Goal: Task Accomplishment & Management: Manage account settings

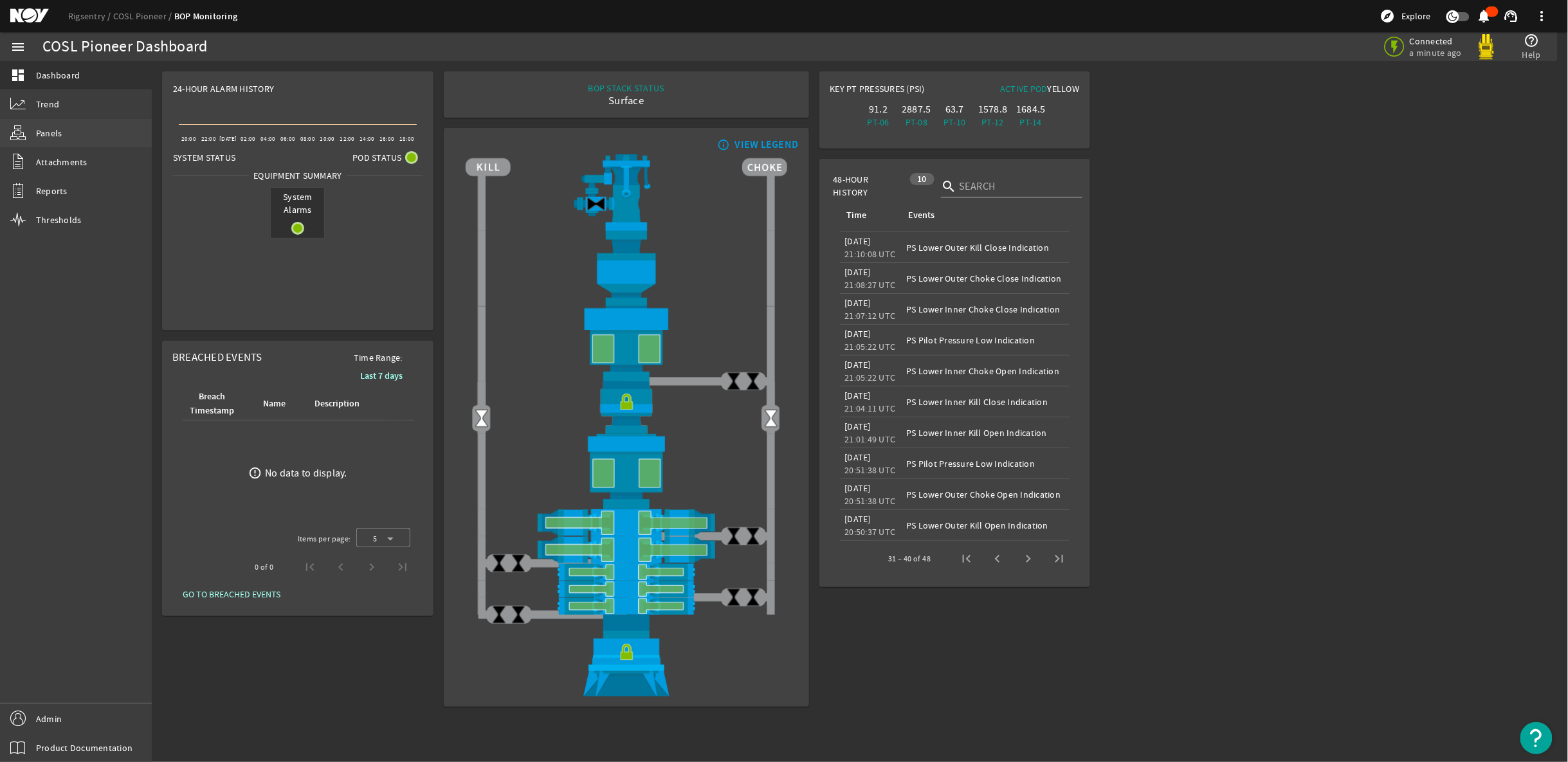
click at [76, 130] on link "Panels" at bounding box center [76, 132] width 152 height 28
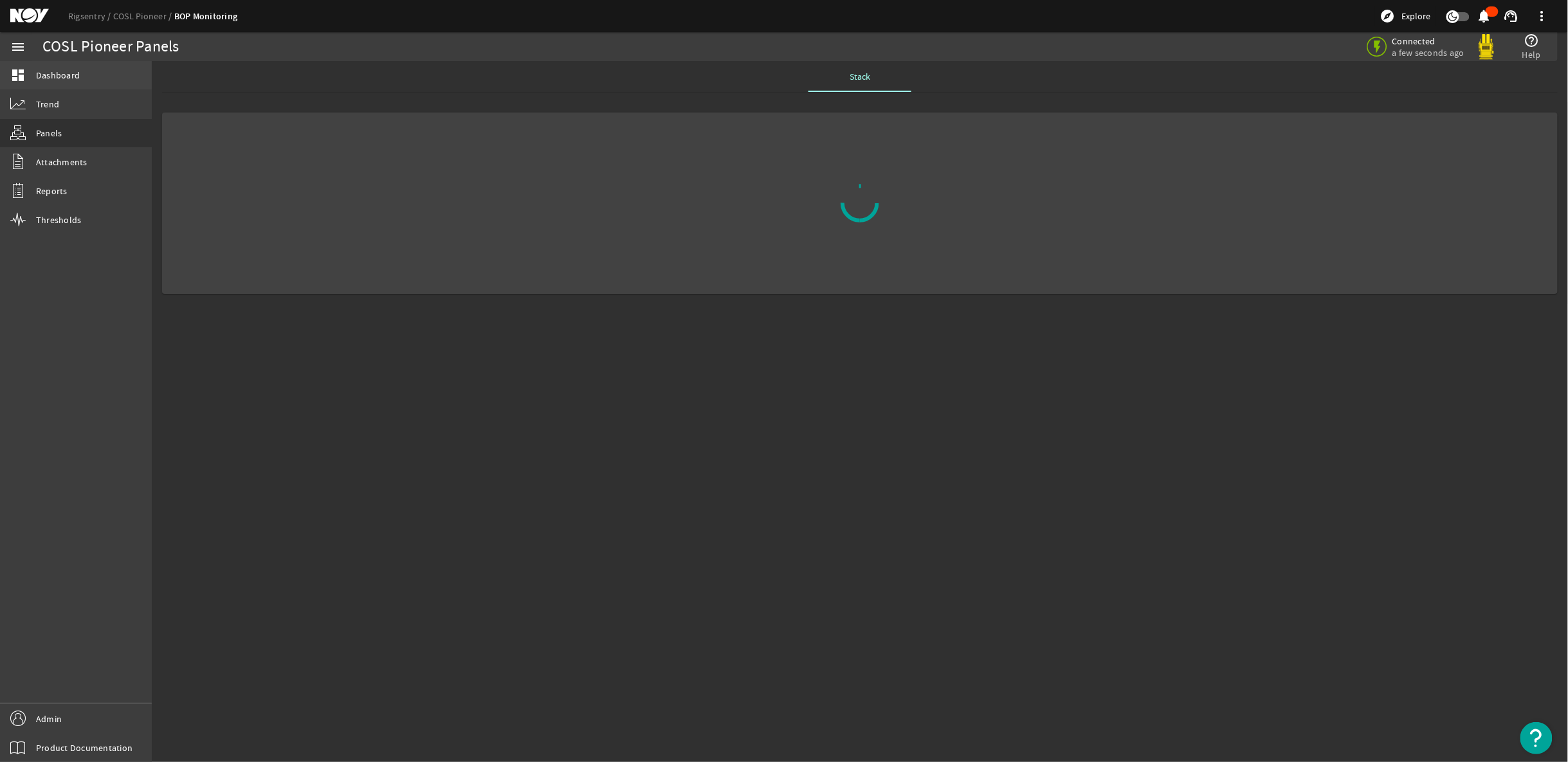
click at [70, 86] on link "dashboard Dashboard" at bounding box center [76, 75] width 152 height 28
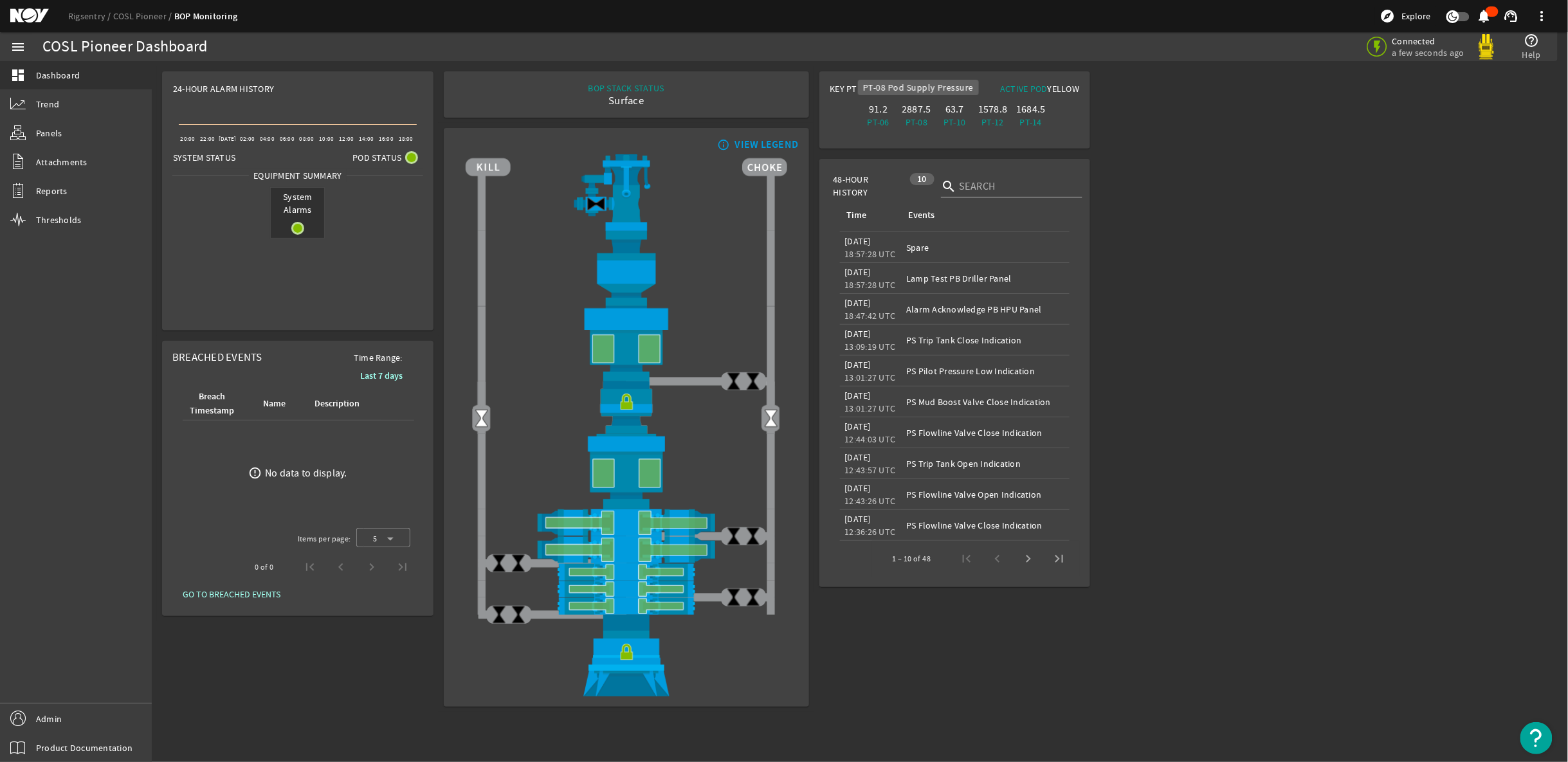
click at [922, 108] on div "2887.5" at bounding box center [916, 110] width 33 height 13
click at [916, 119] on div "PT-08" at bounding box center [916, 122] width 33 height 13
click at [911, 99] on div "Key PT Pressures (PSI)" at bounding box center [893, 91] width 125 height 18
click at [909, 110] on div "2887.5" at bounding box center [916, 110] width 33 height 13
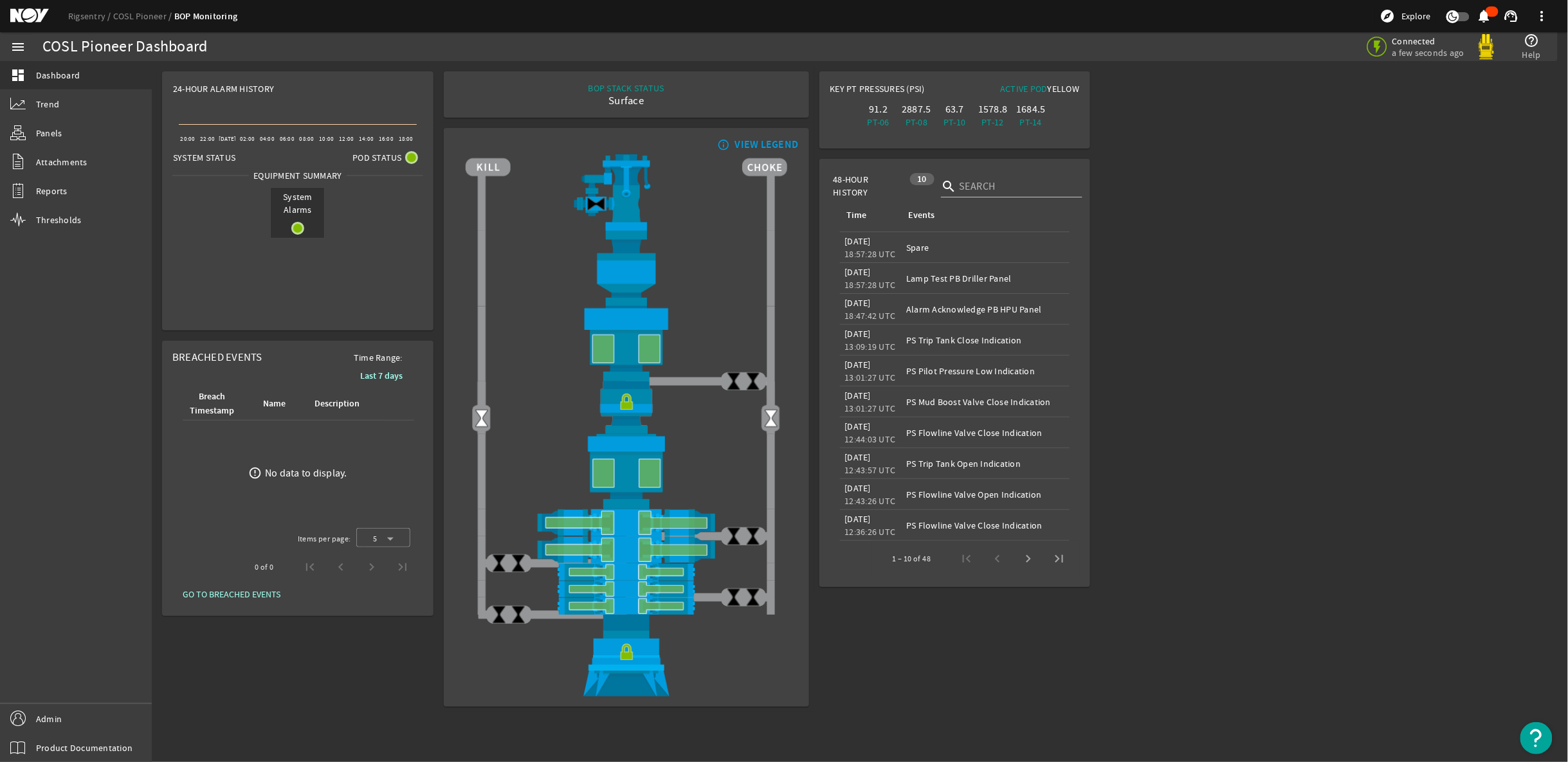
click at [909, 110] on div "2887.5" at bounding box center [916, 110] width 33 height 13
click at [873, 109] on div "91.2" at bounding box center [878, 110] width 33 height 13
click at [58, 138] on span "Panels" at bounding box center [48, 133] width 26 height 13
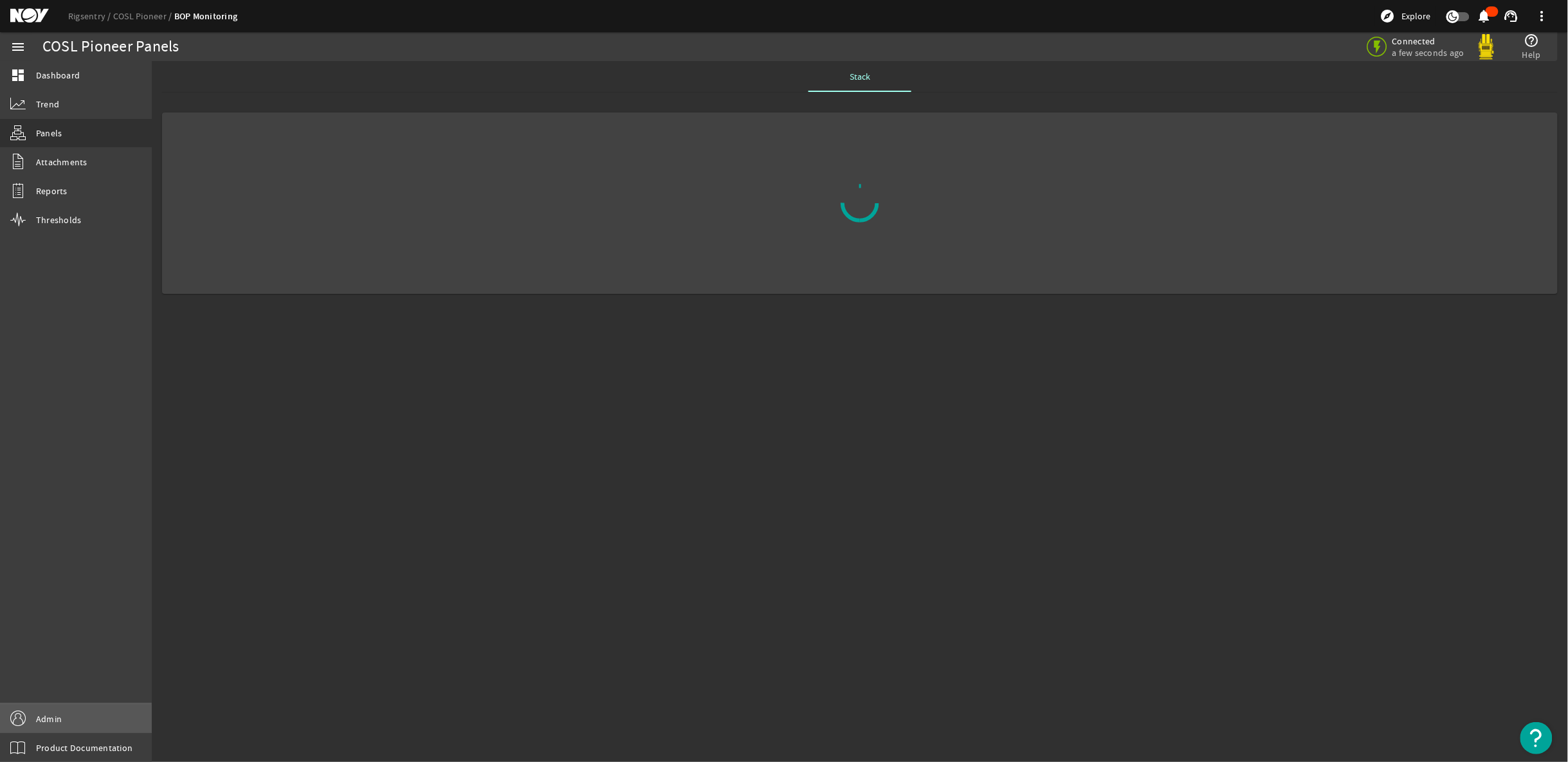
click at [44, 726] on link "Admin" at bounding box center [76, 719] width 152 height 29
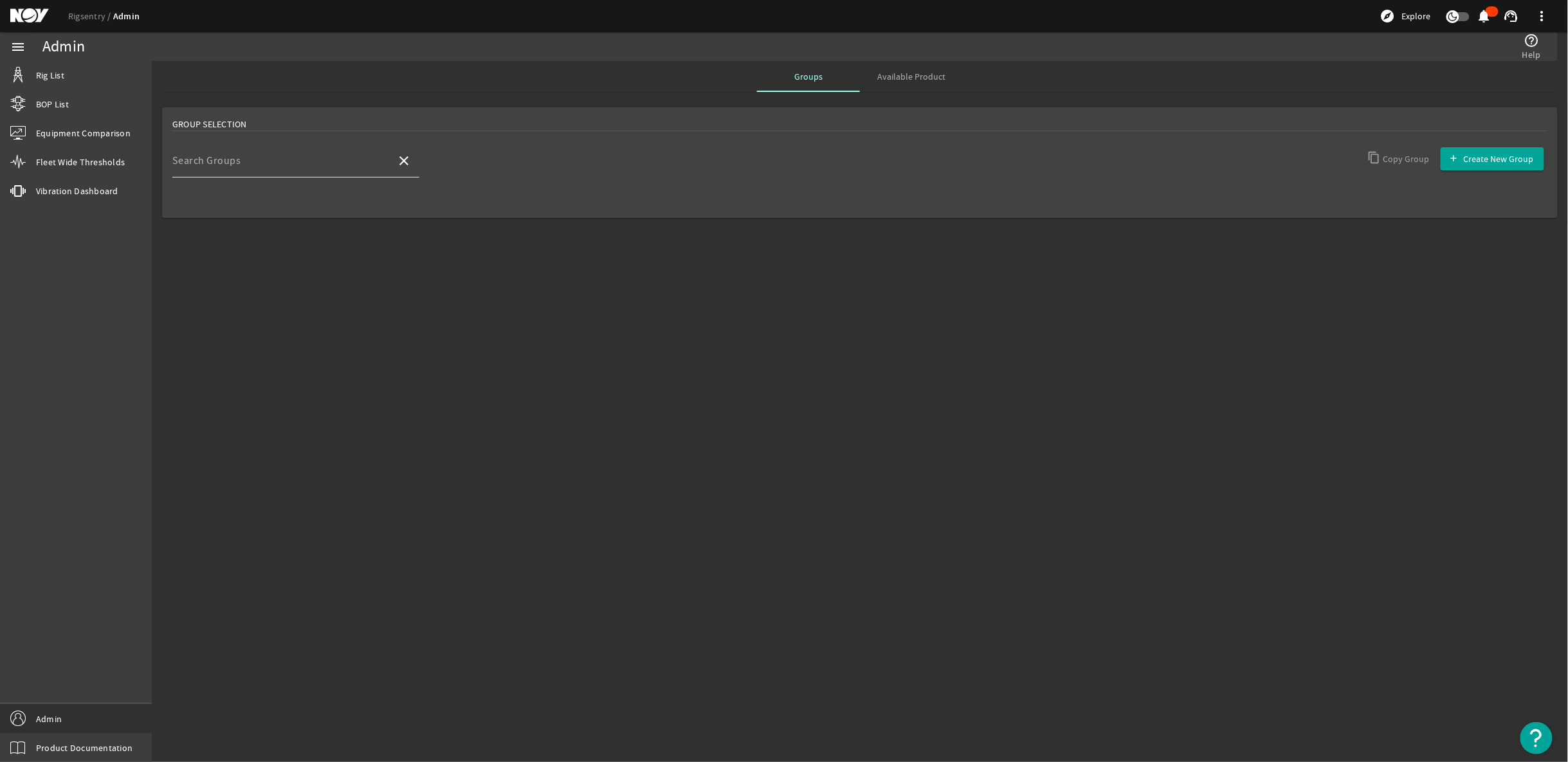
click at [333, 161] on input "Search Groups" at bounding box center [280, 165] width 214 height 16
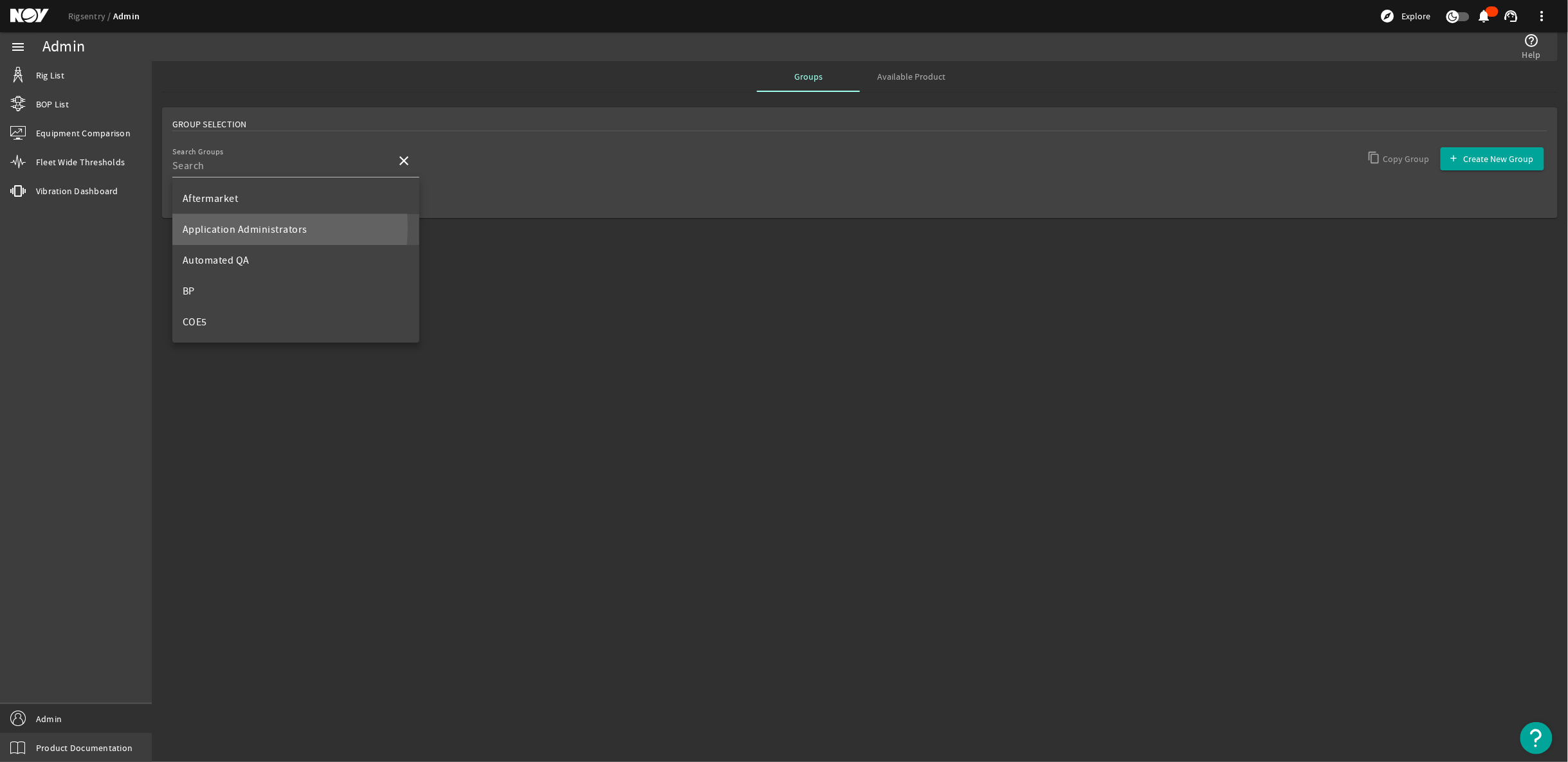
click at [247, 227] on span "Application Administrators" at bounding box center [245, 229] width 125 height 13
type input "Application Administrators"
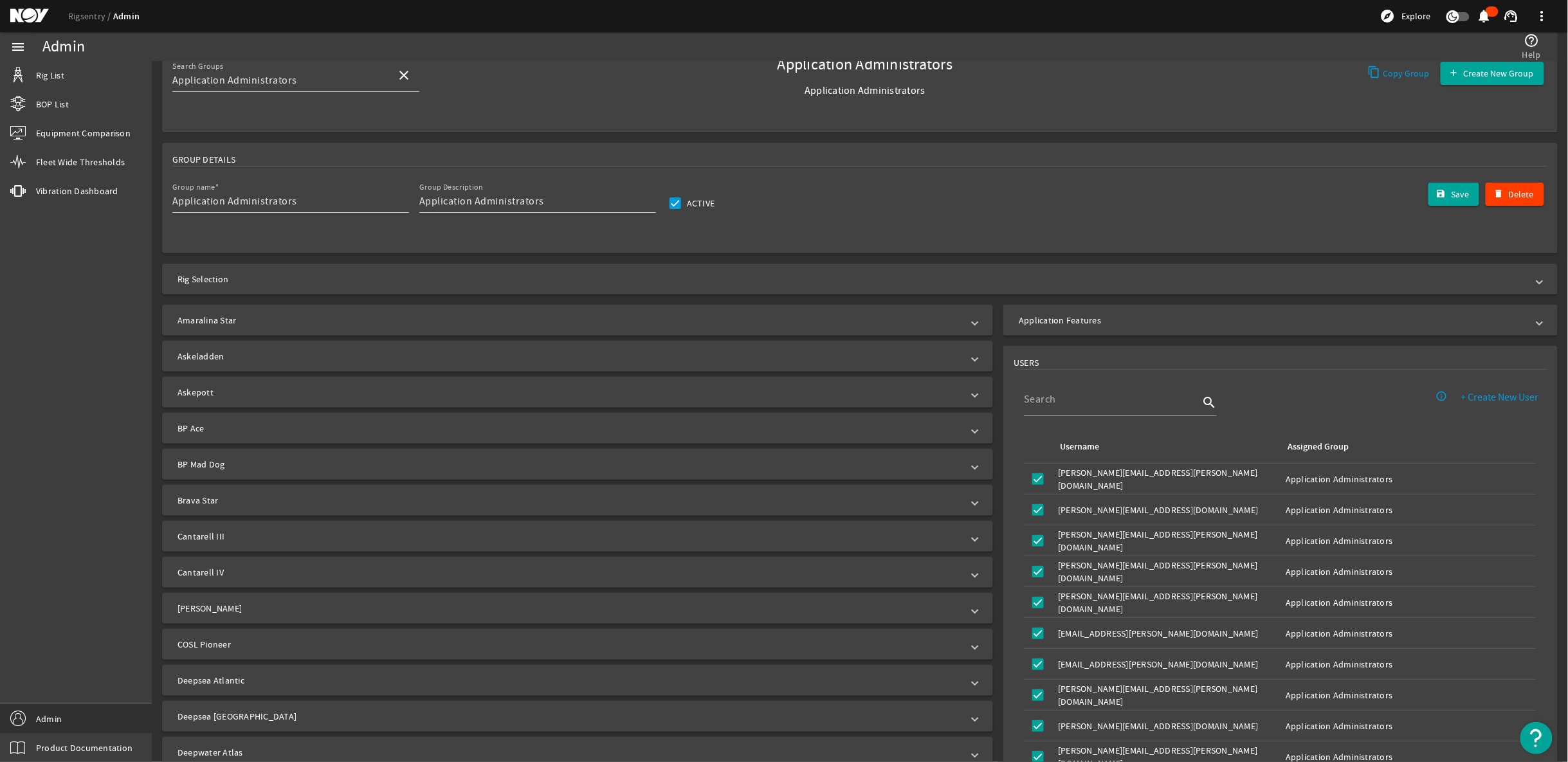
scroll to position [171, 0]
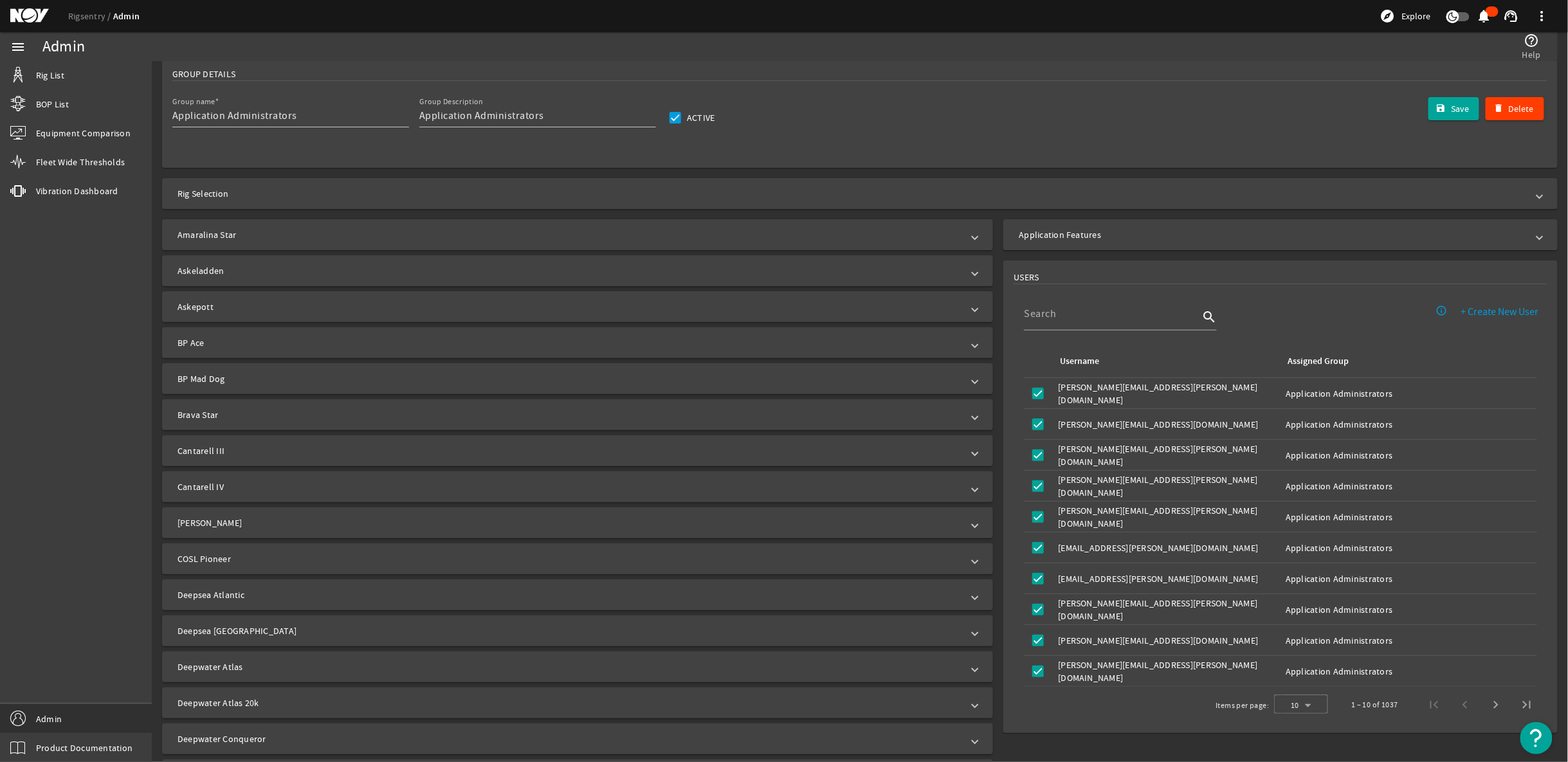
click at [969, 572] on mat-expansion-panel-header "COSL Pioneer" at bounding box center [577, 559] width 831 height 31
click at [428, 643] on input "RTM: Readback" at bounding box center [431, 640] width 18 height 18
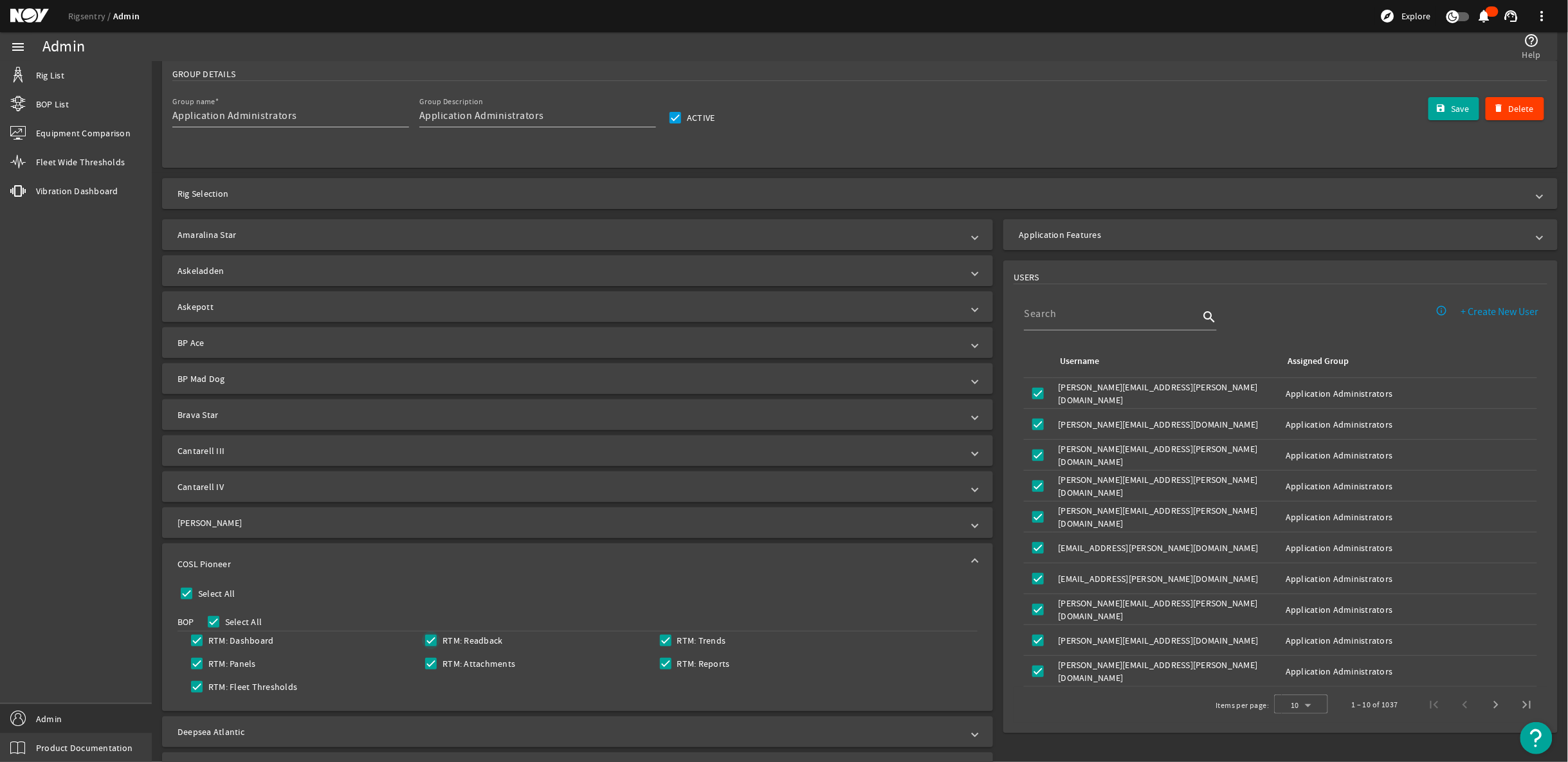
checkbox input "true"
click at [1461, 111] on span "submit" at bounding box center [1454, 109] width 51 height 31
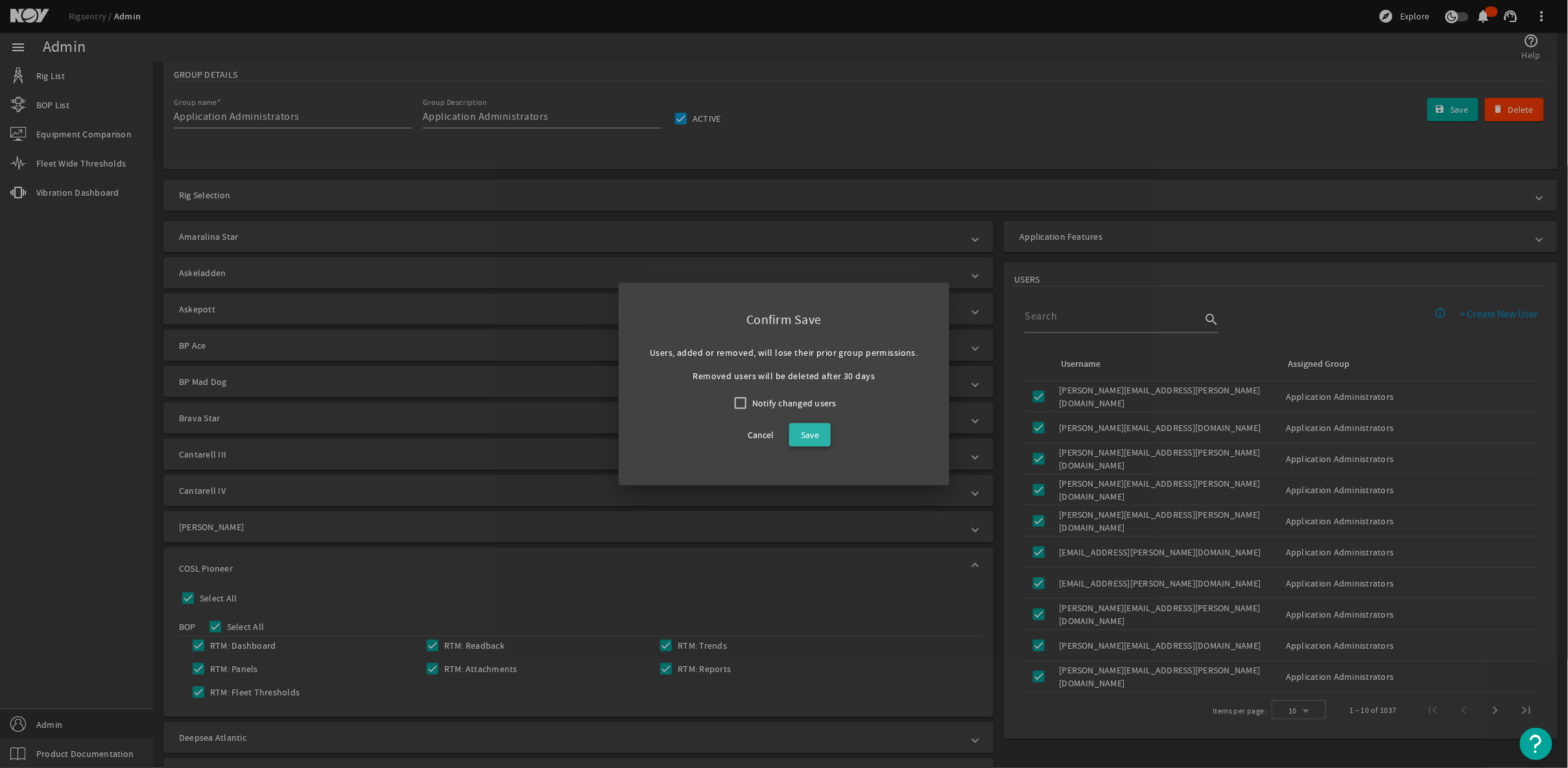
click at [811, 441] on span "Save" at bounding box center [810, 435] width 18 height 16
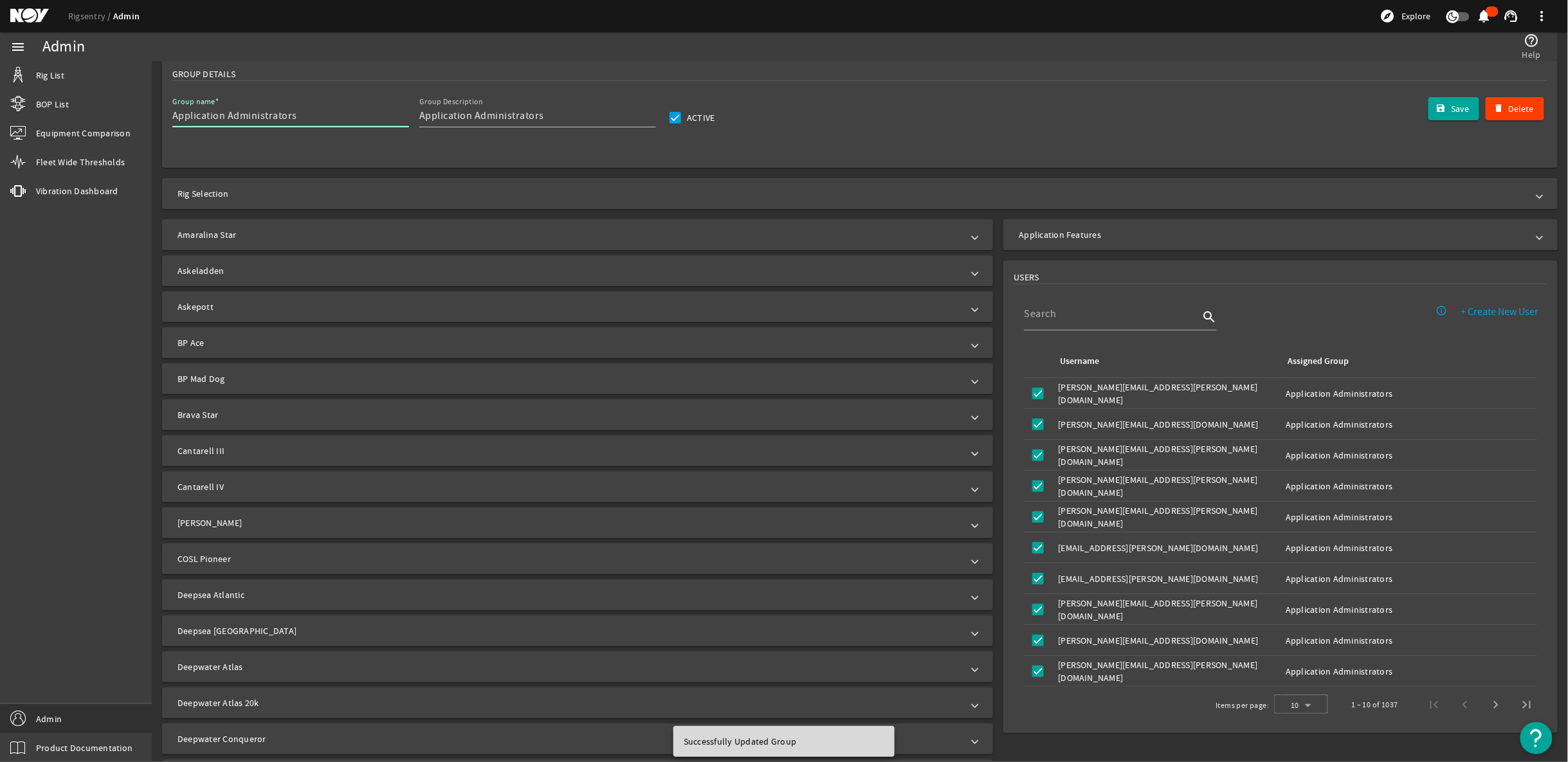
click at [327, 116] on input "Application Administrators" at bounding box center [286, 115] width 227 height 16
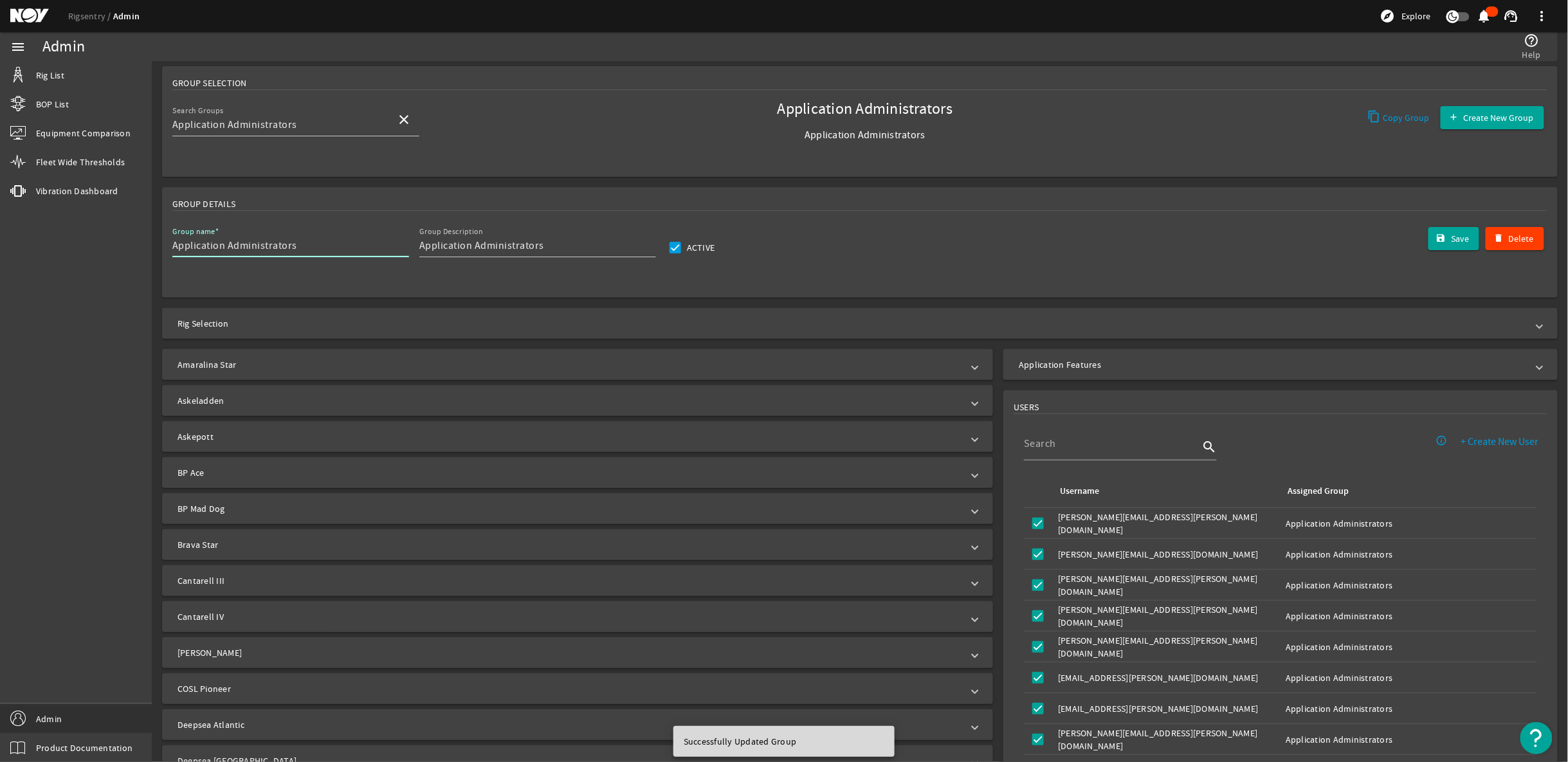
scroll to position [0, 0]
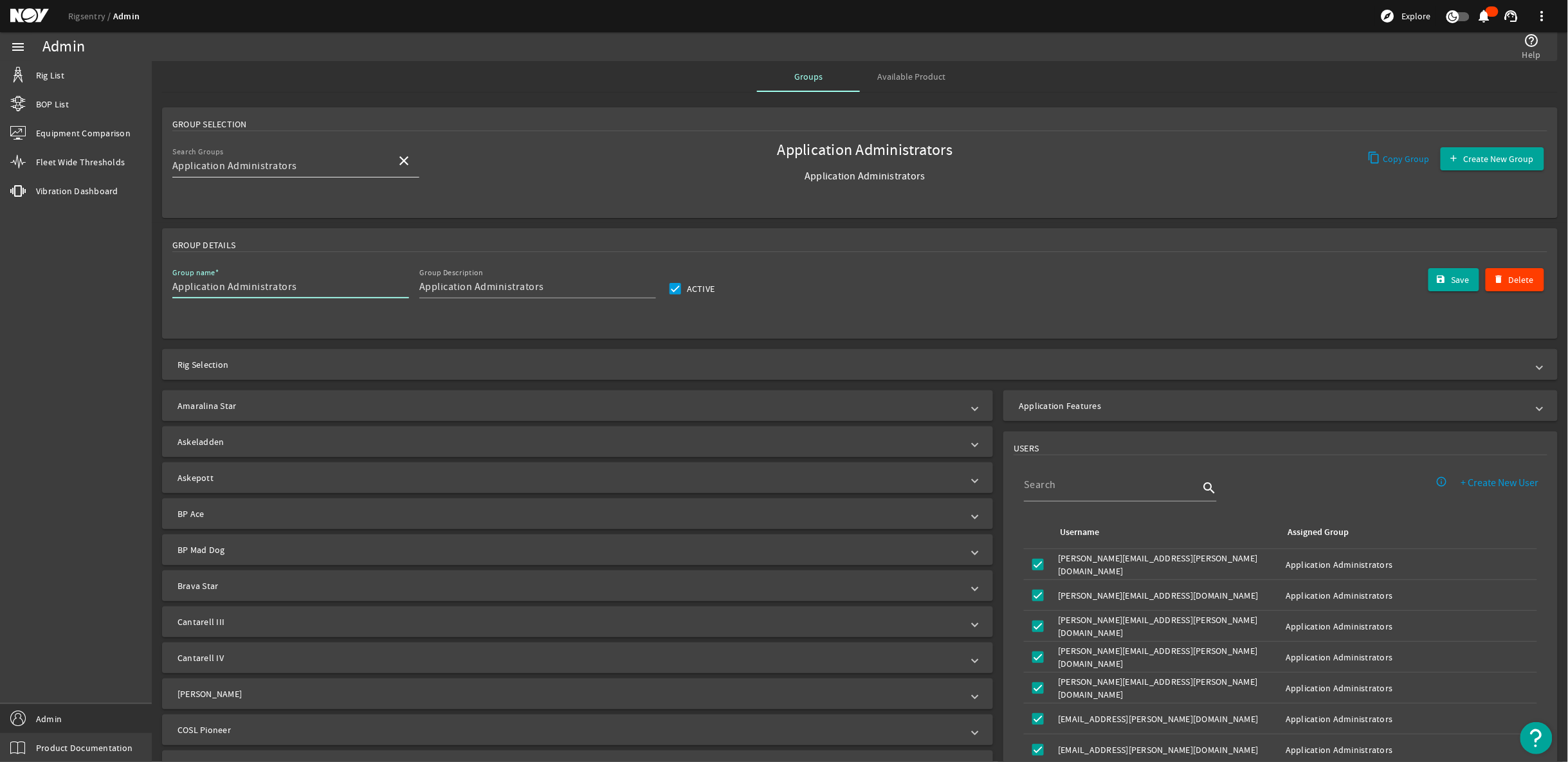
click at [408, 149] on span at bounding box center [404, 161] width 31 height 31
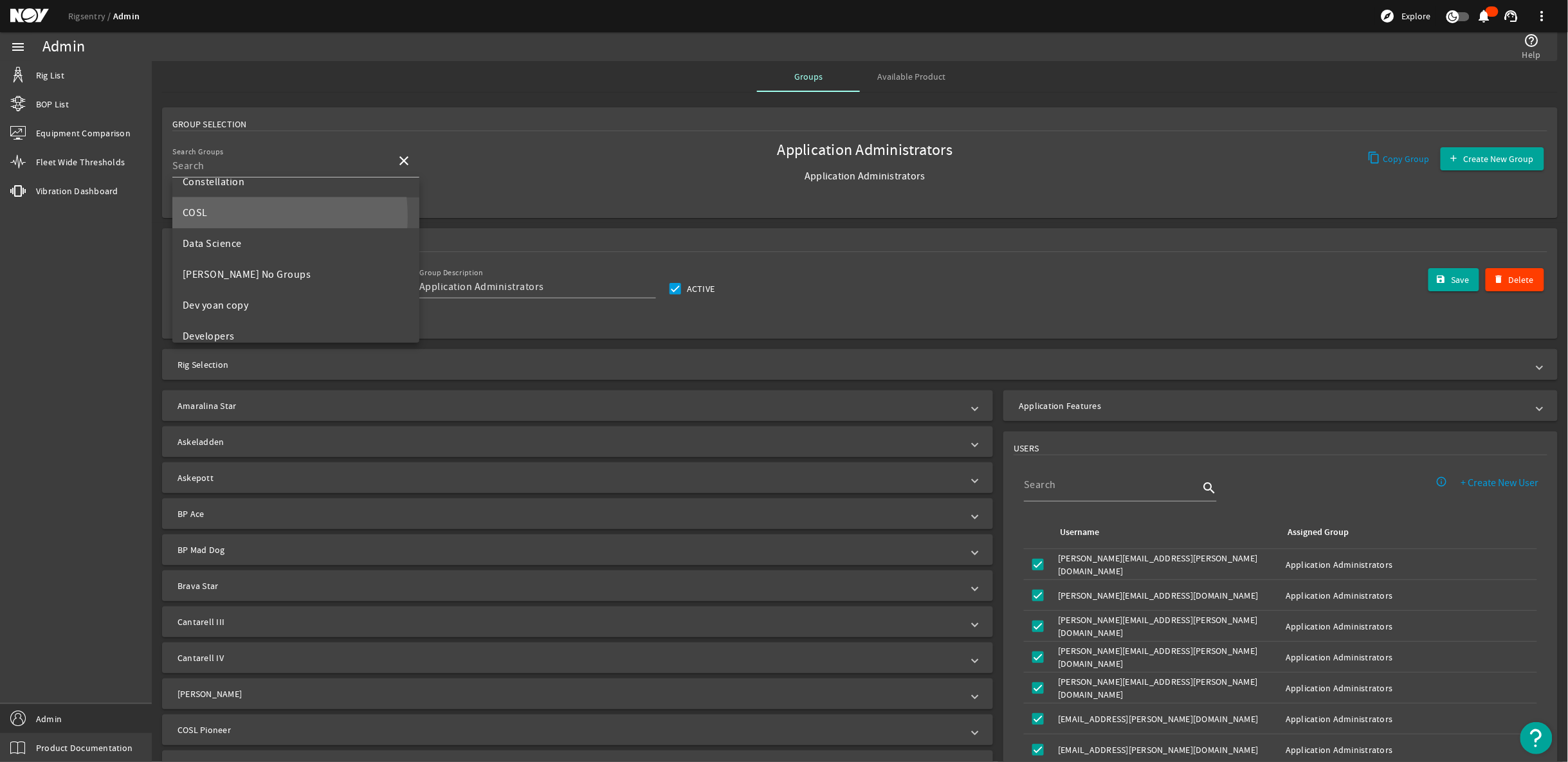
click at [227, 217] on mat-option "COSL" at bounding box center [296, 213] width 247 height 31
type input "COSL"
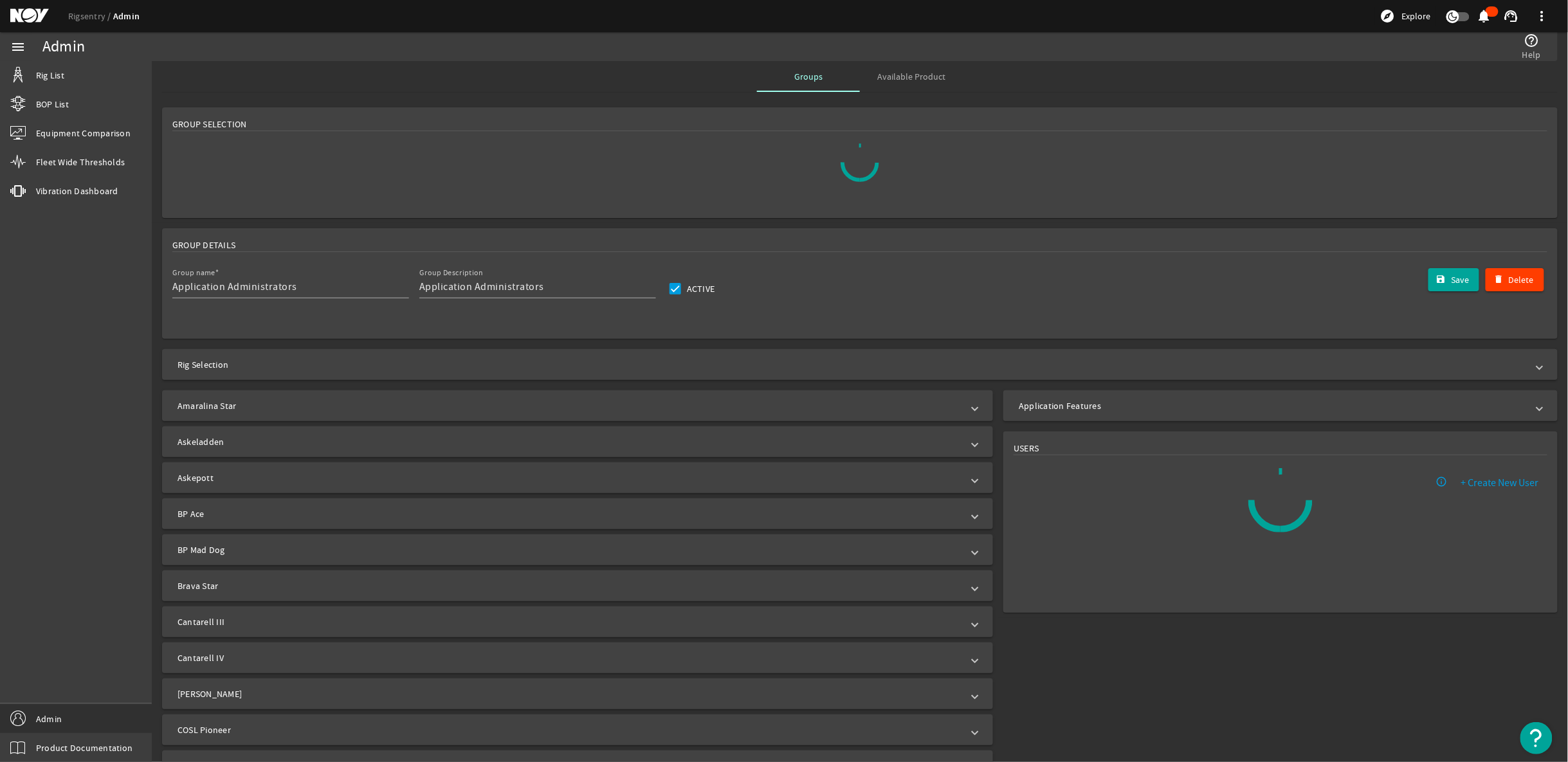
type input "COSL"
type input "Group for COSL Users"
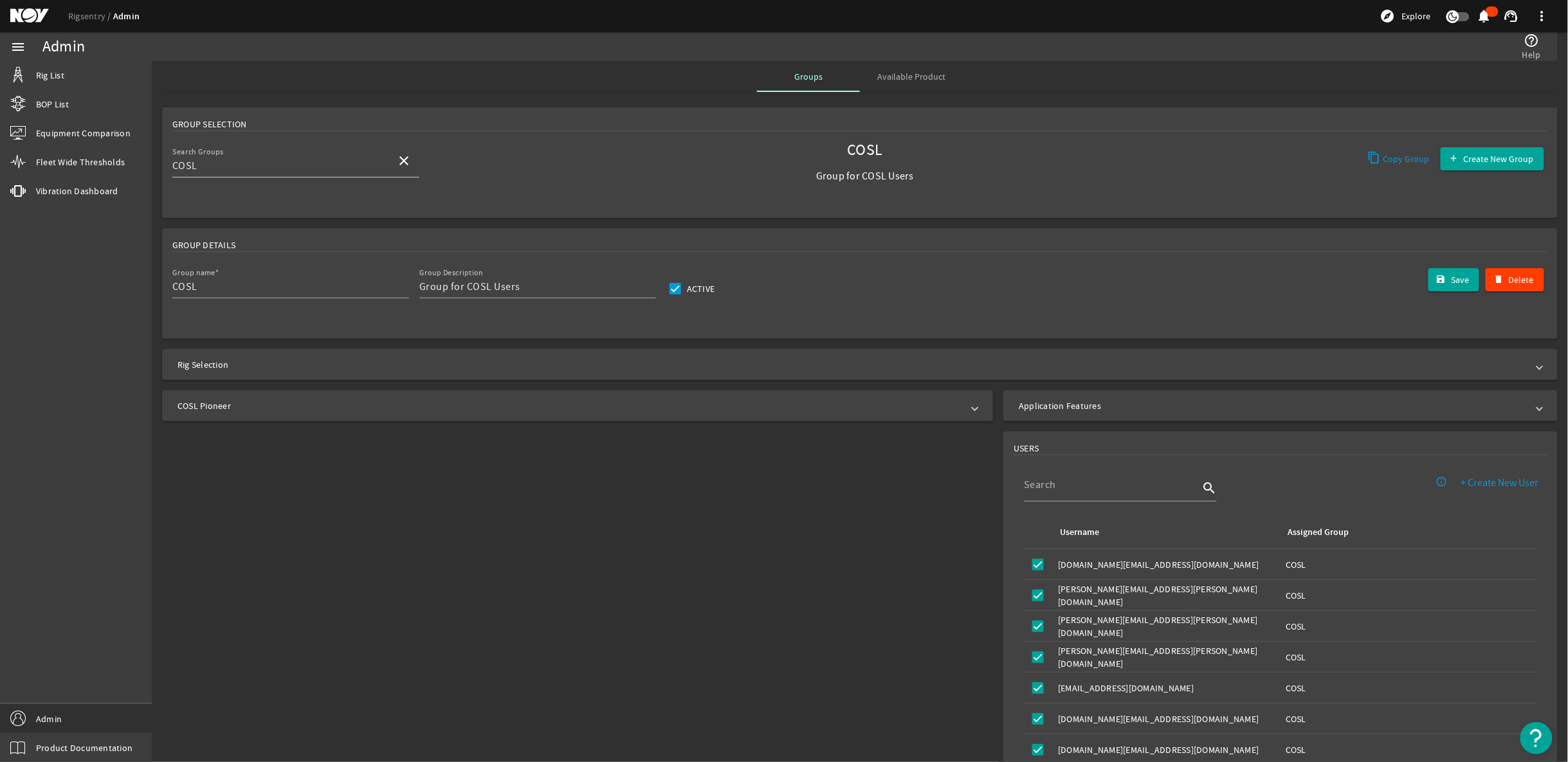
click at [963, 407] on span "COSL Pioneer" at bounding box center [575, 406] width 795 height 13
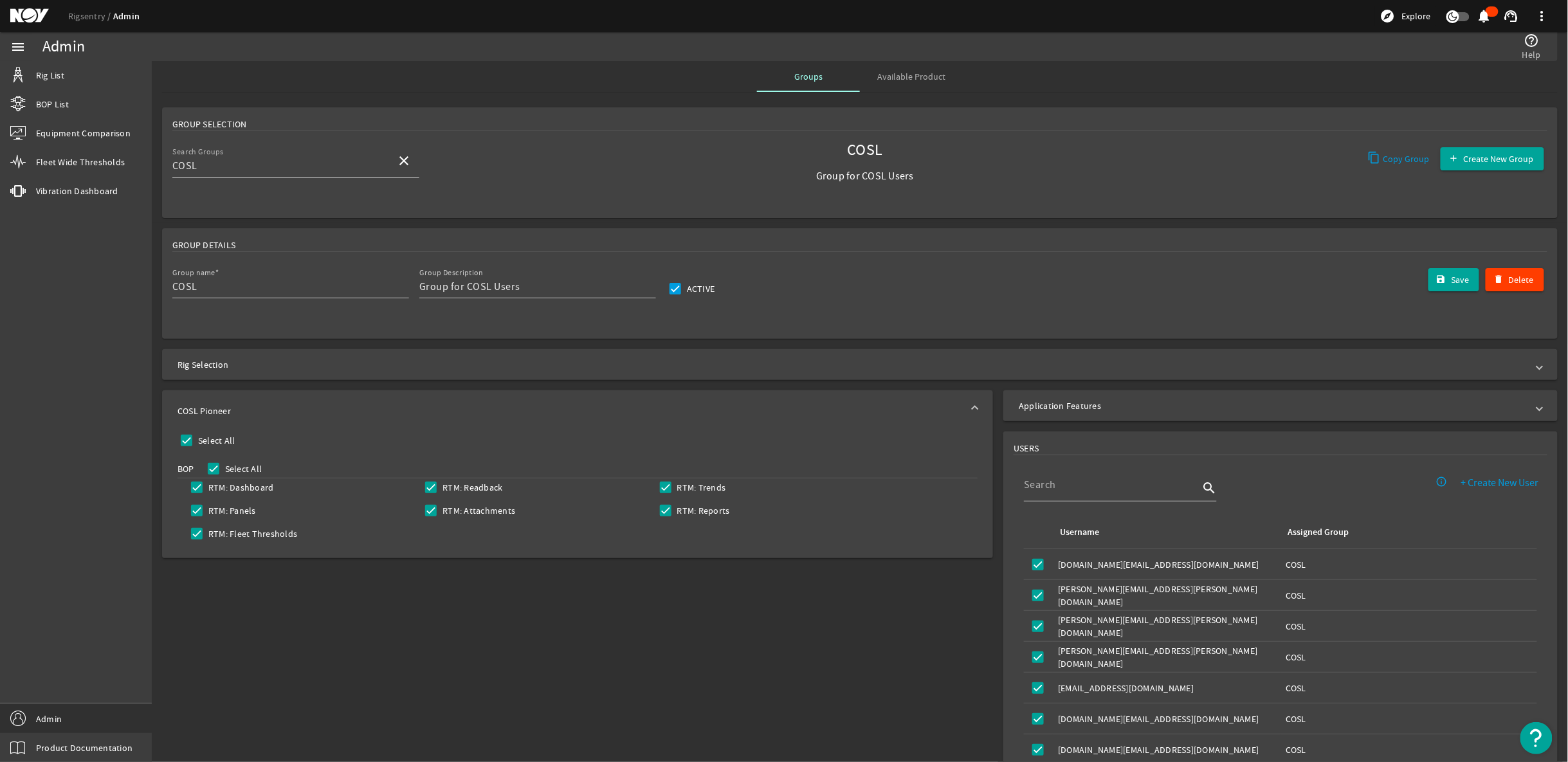
click at [405, 157] on mat-icon "close" at bounding box center [404, 161] width 16 height 16
click at [236, 313] on mat-option "COE5" at bounding box center [296, 323] width 247 height 31
type input "COE5"
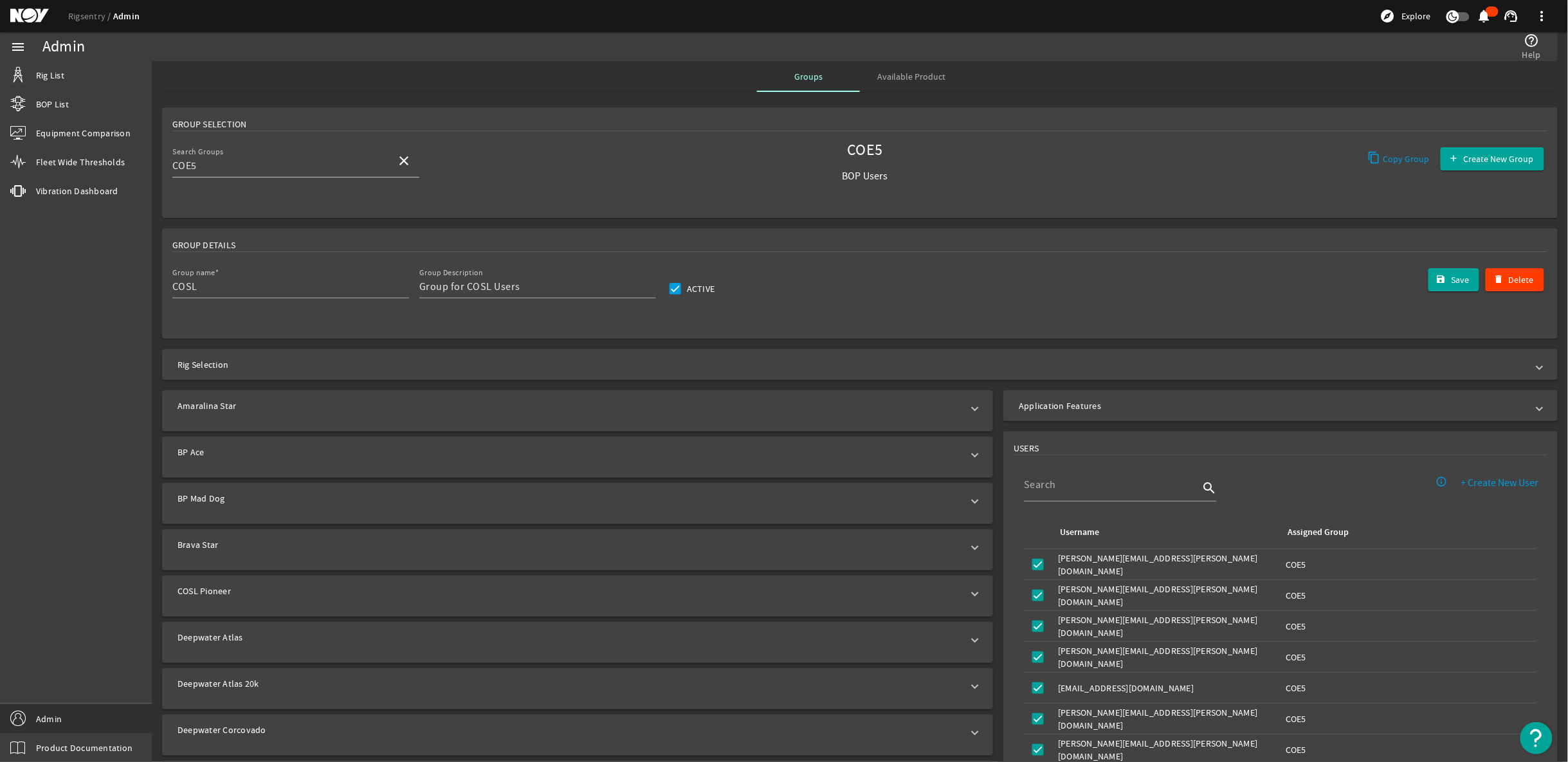
type input "COE5"
type input "BOP Users"
click at [959, 546] on span "COSL Pioneer" at bounding box center [575, 550] width 795 height 13
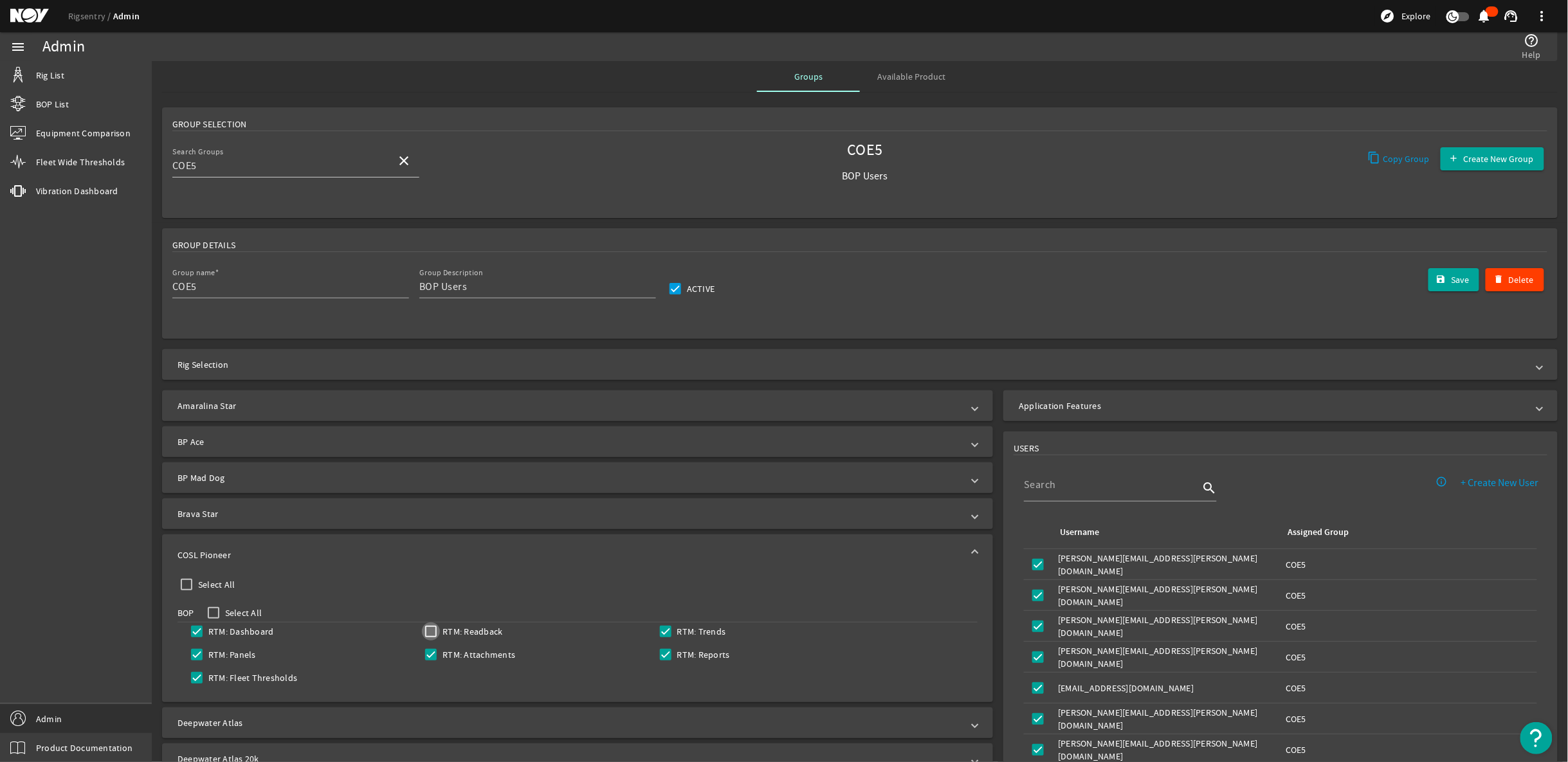
click at [436, 627] on input "RTM: Readback" at bounding box center [431, 631] width 18 height 18
checkbox input "true"
click at [1451, 279] on span "Save" at bounding box center [1460, 280] width 18 height 13
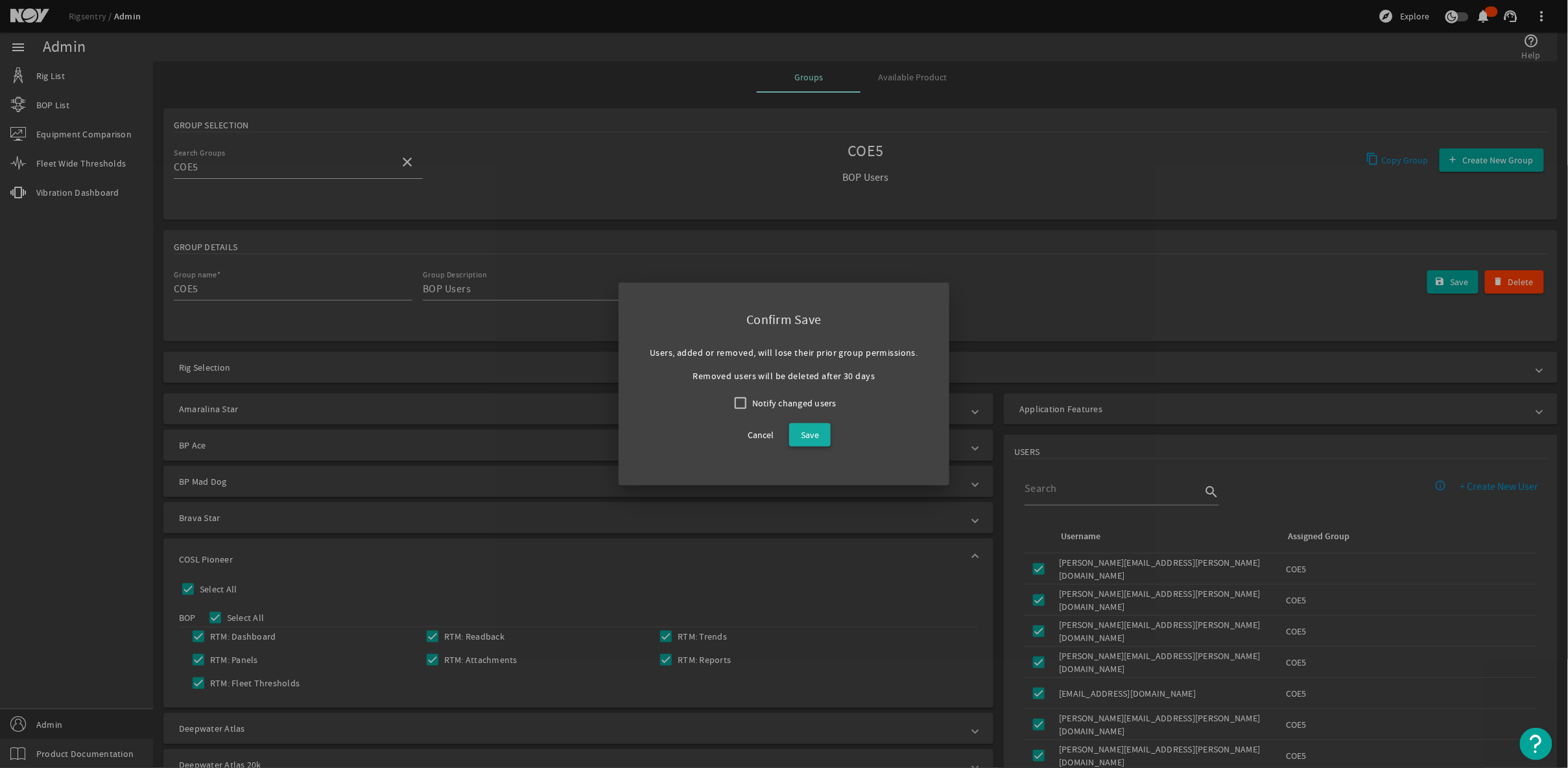
click at [791, 428] on span at bounding box center [810, 435] width 41 height 31
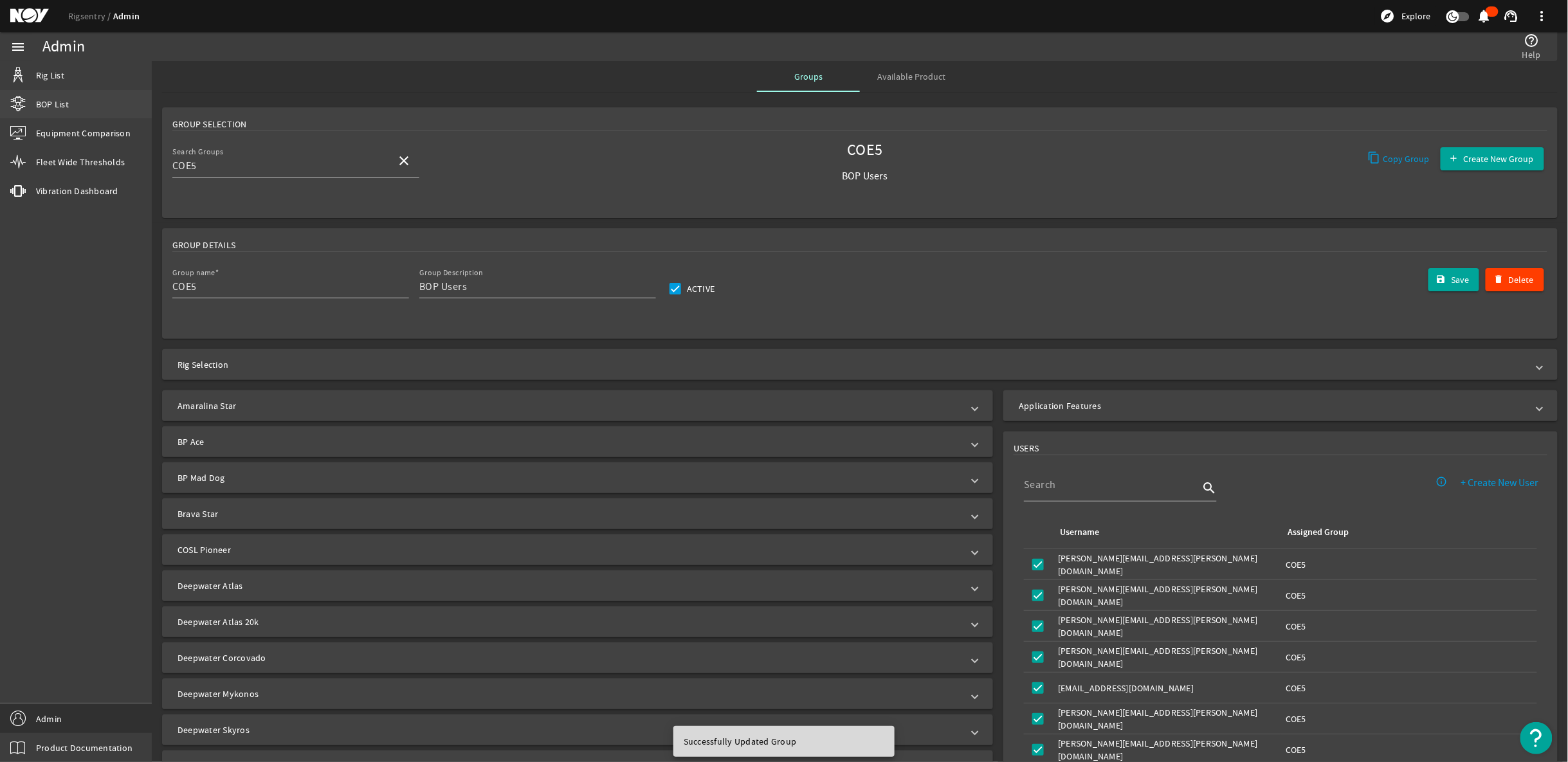
click at [69, 99] on span "BOP List" at bounding box center [52, 104] width 33 height 13
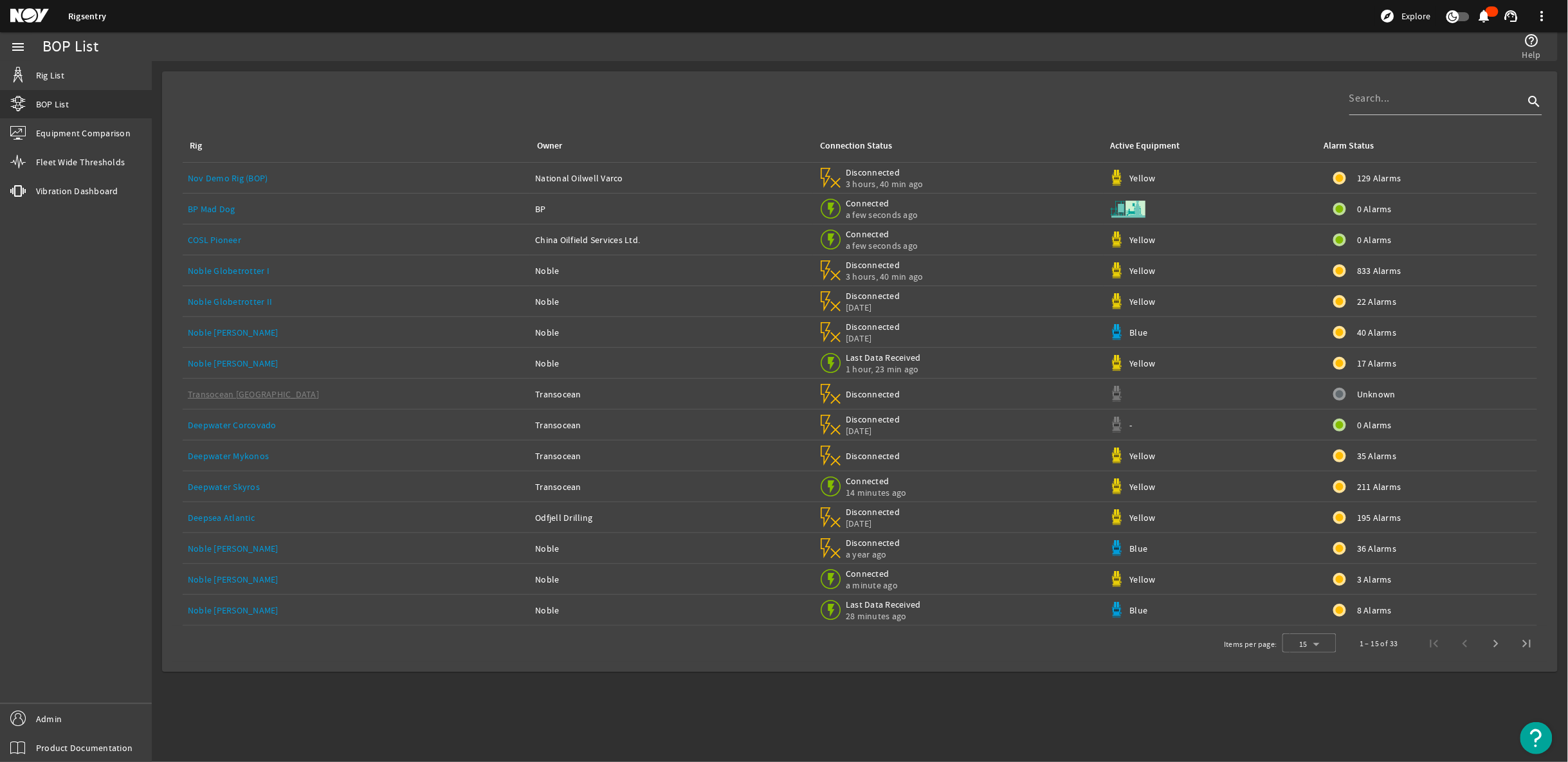
click at [205, 240] on link "COSL Pioneer" at bounding box center [215, 239] width 53 height 12
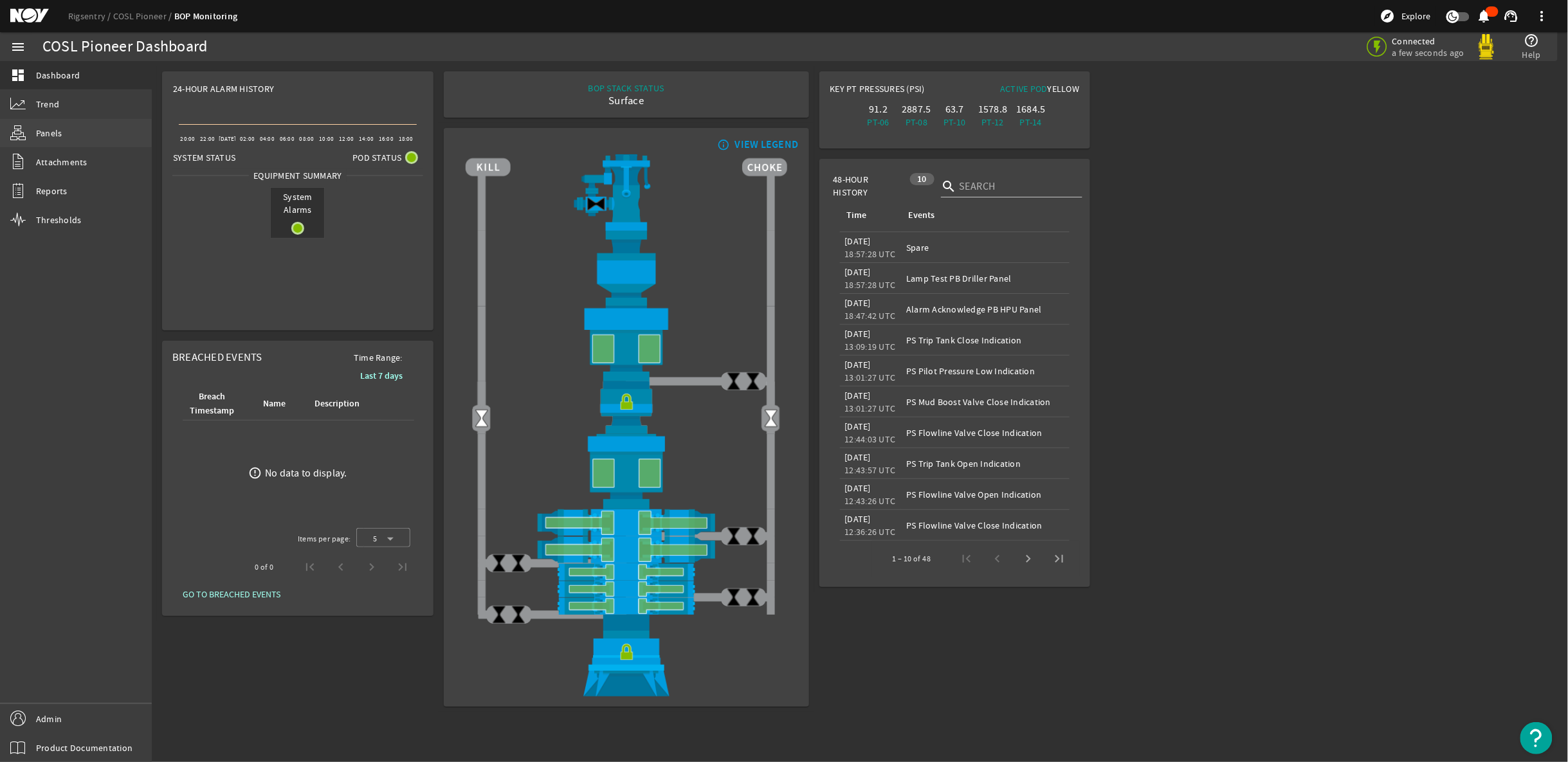
click at [58, 122] on link "Panels" at bounding box center [76, 132] width 152 height 28
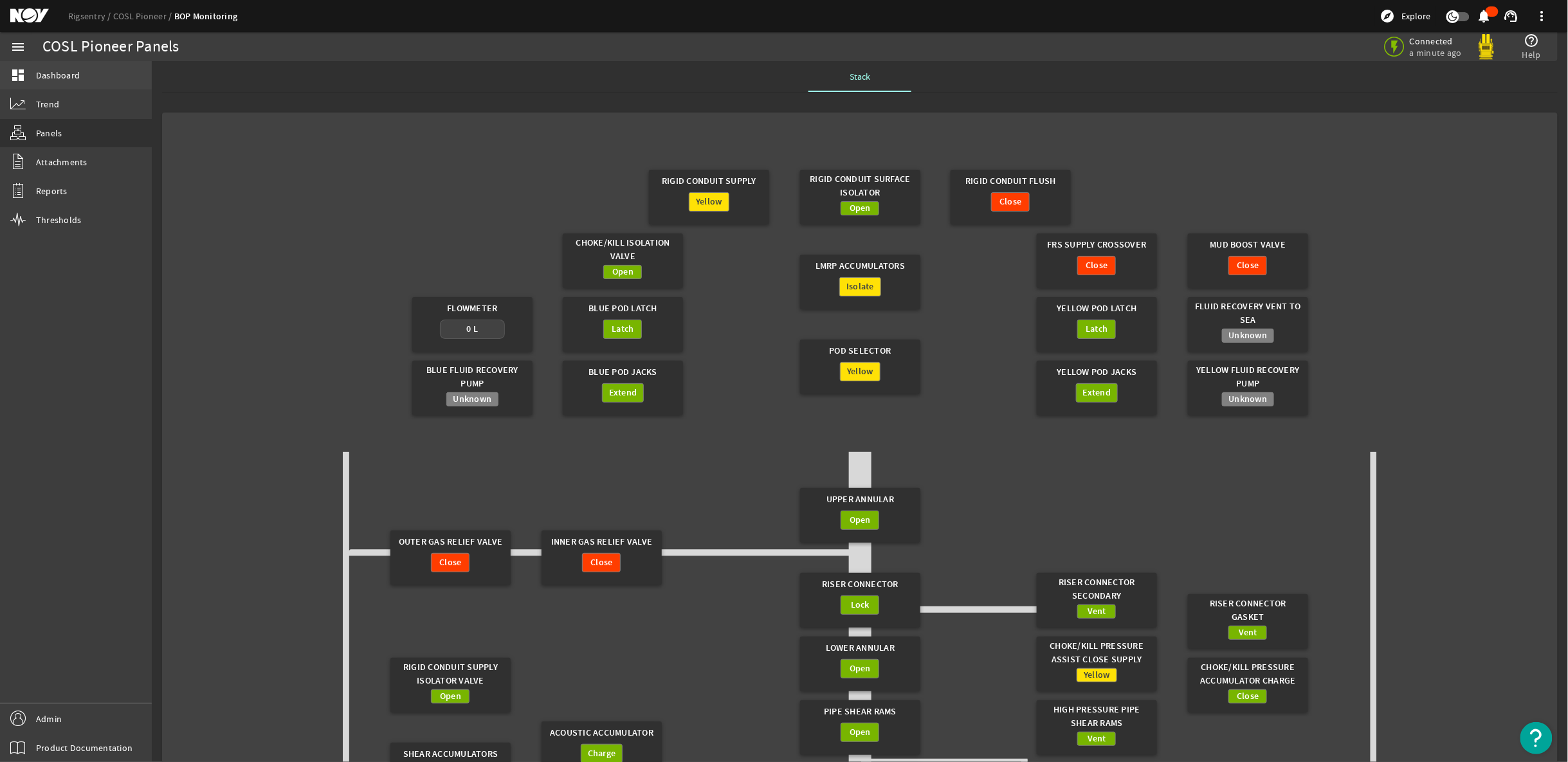
click at [62, 66] on link "dashboard Dashboard" at bounding box center [76, 75] width 152 height 28
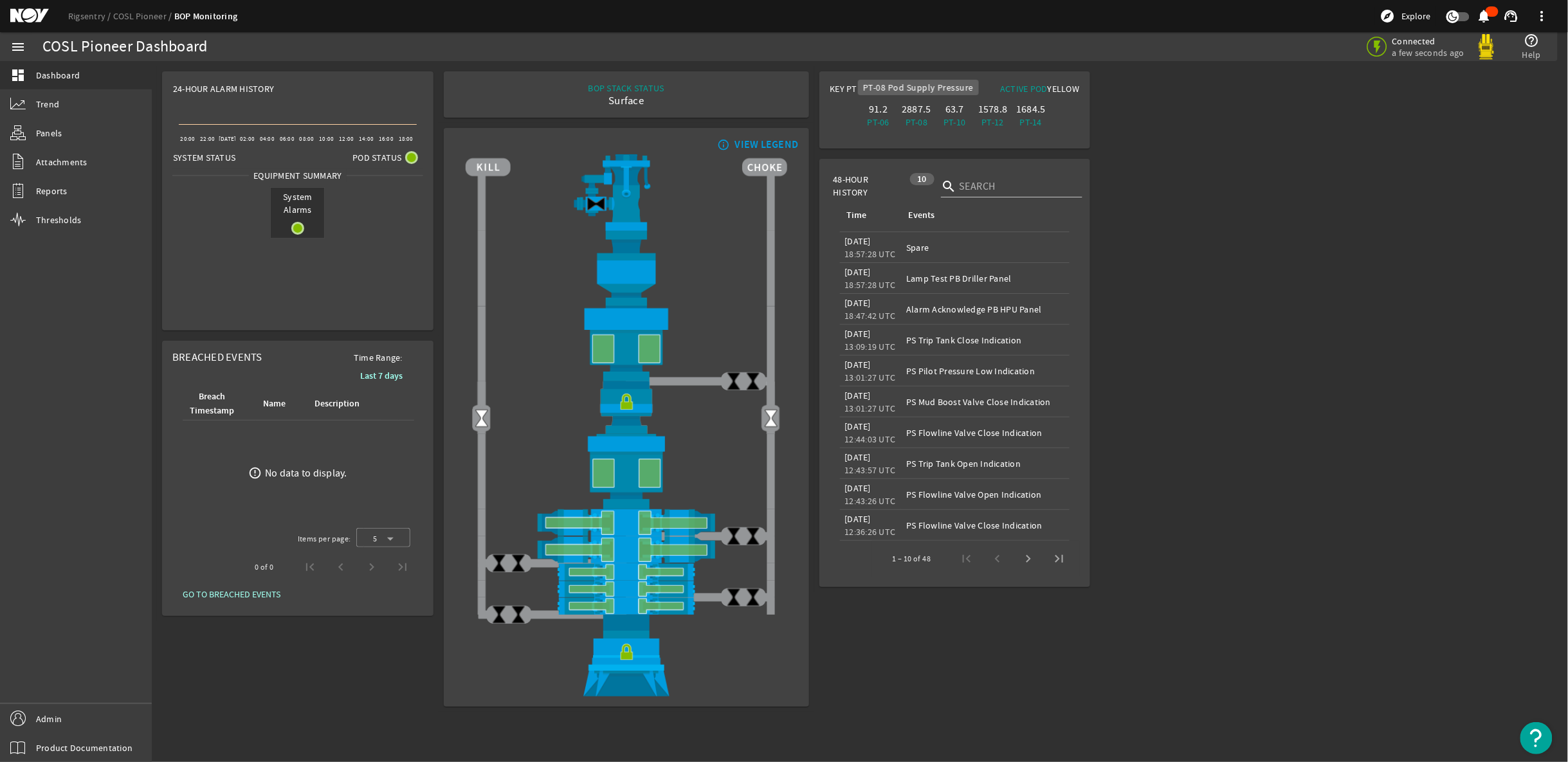
click at [906, 108] on div "2887.5" at bounding box center [916, 110] width 33 height 13
click at [73, 713] on link "Admin" at bounding box center [76, 719] width 152 height 29
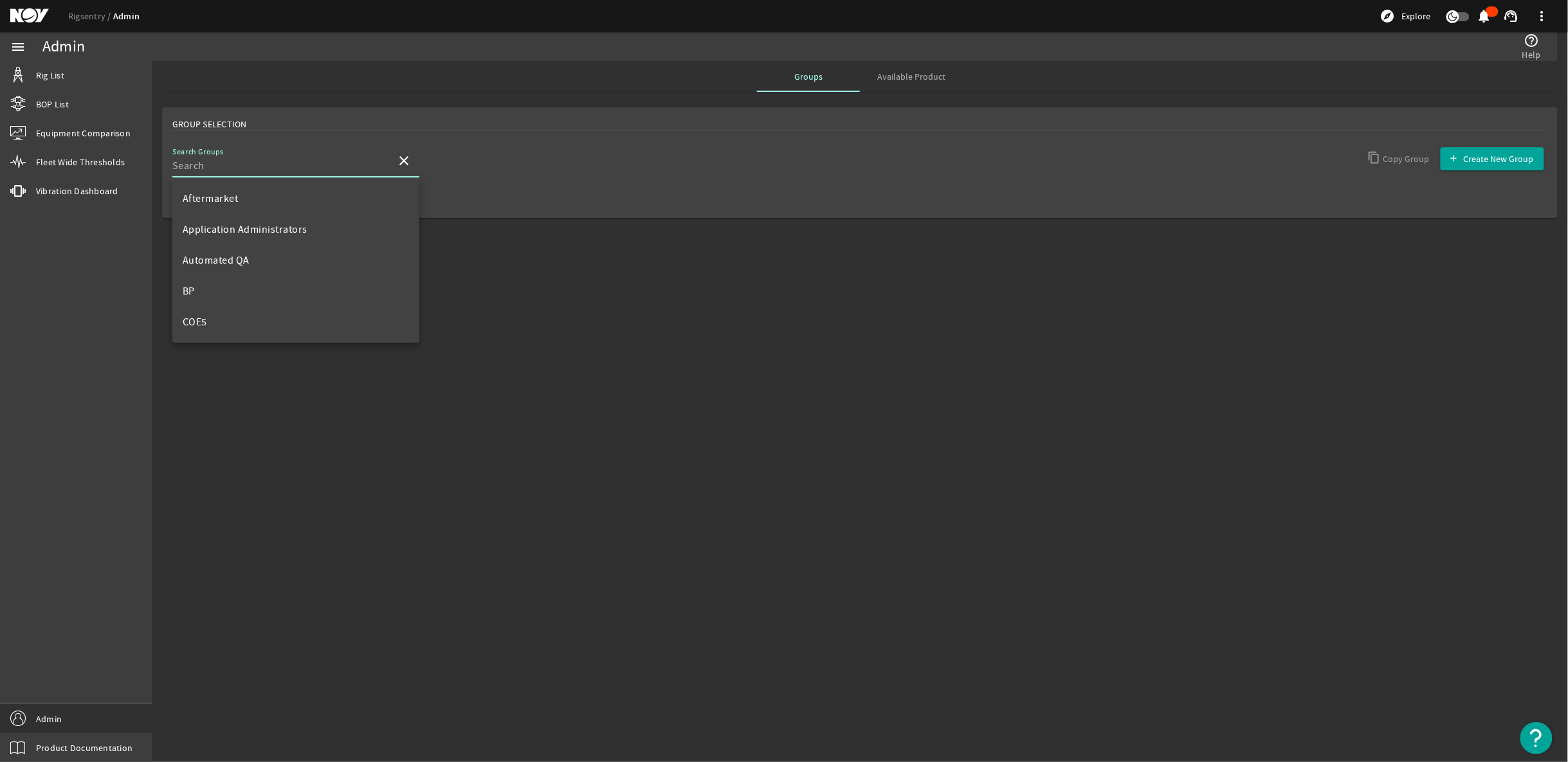
click at [331, 164] on input "Search Groups" at bounding box center [280, 165] width 214 height 16
click at [283, 230] on span "Application Administrators" at bounding box center [245, 229] width 125 height 13
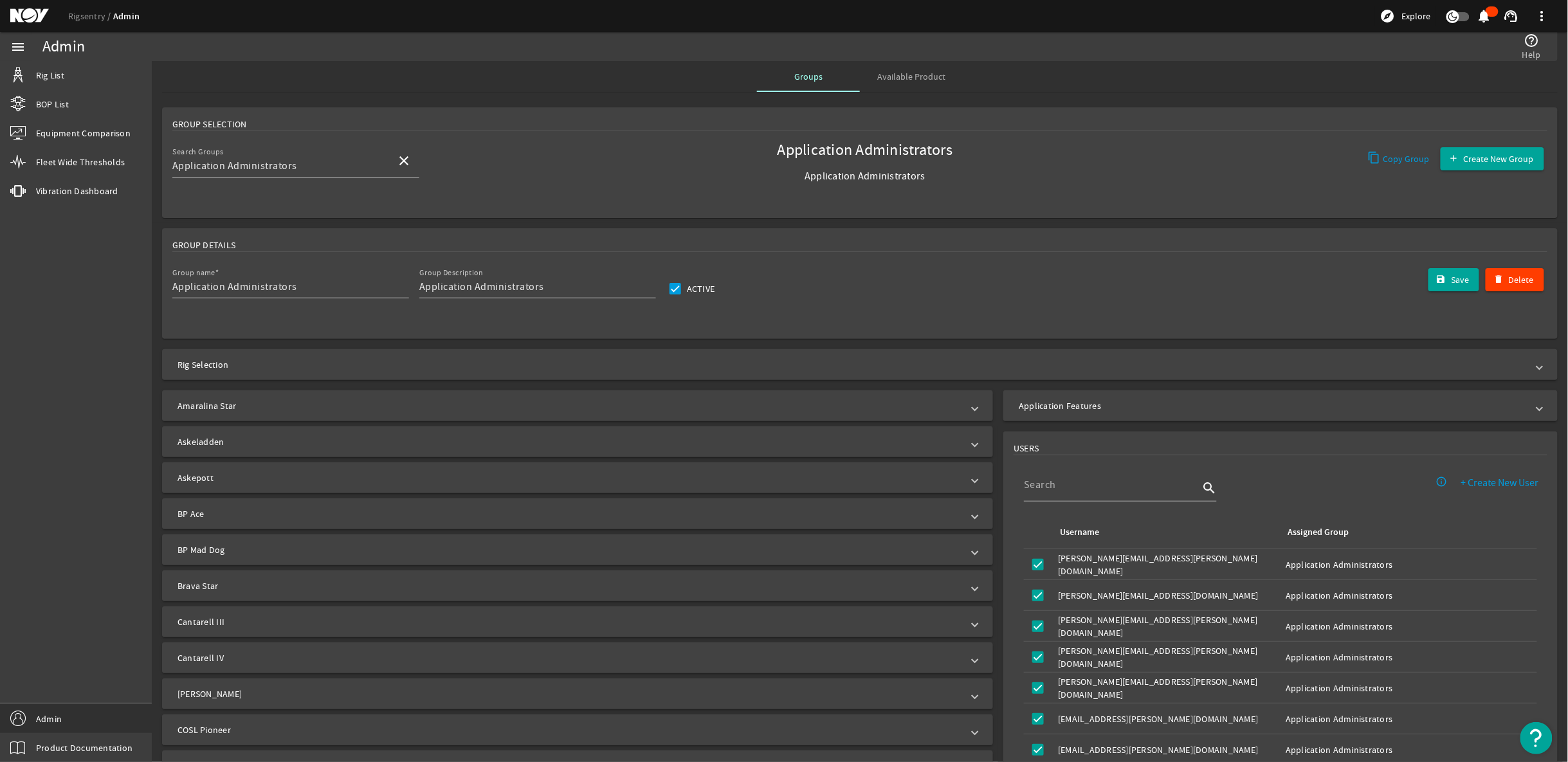
click at [966, 739] on mat-expansion-panel-header "COSL Pioneer" at bounding box center [577, 730] width 831 height 31
click at [1515, 365] on span "Rig Selection" at bounding box center [857, 365] width 1360 height 13
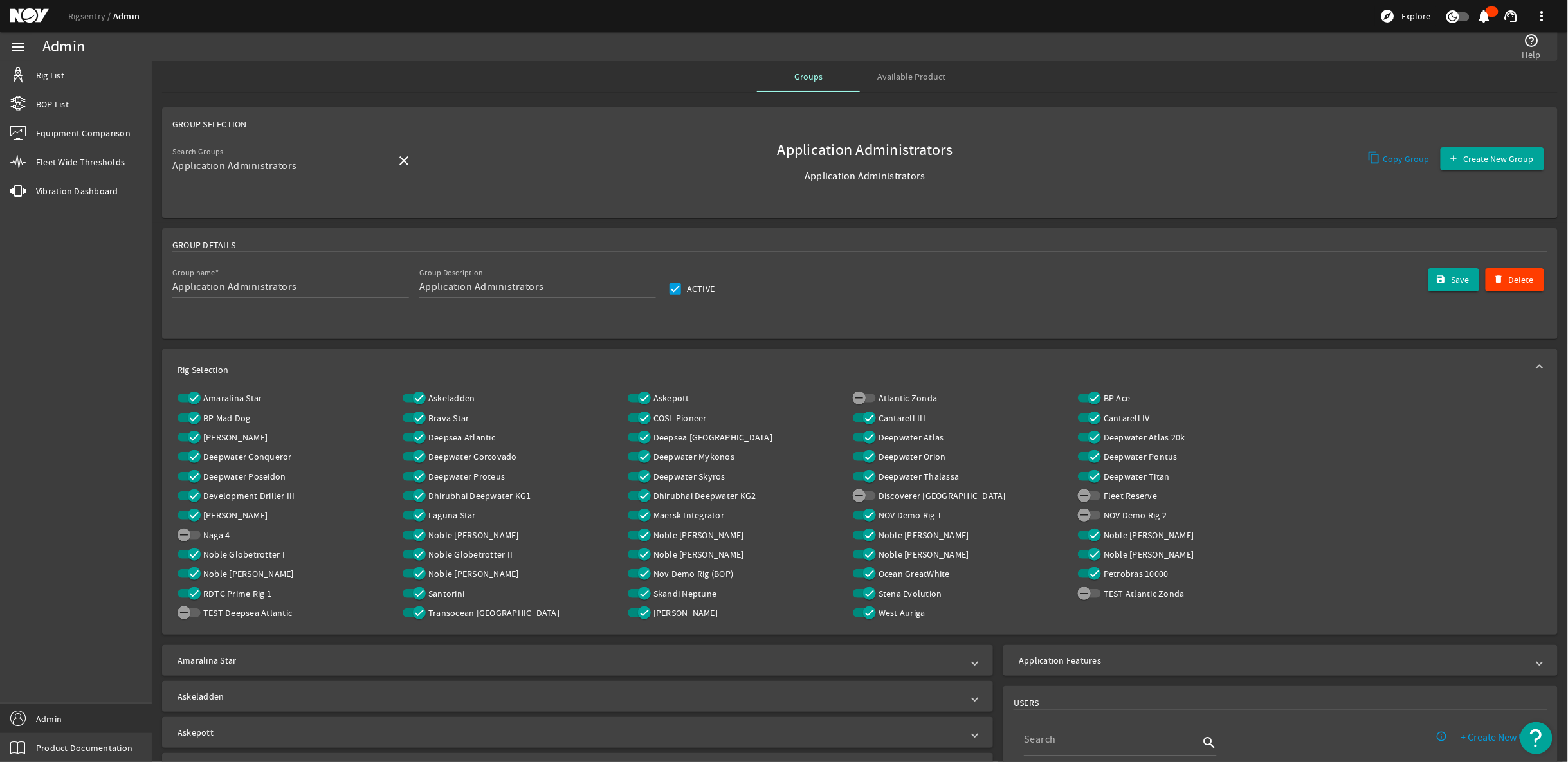
click at [32, 14] on mat-icon at bounding box center [38, 16] width 58 height 16
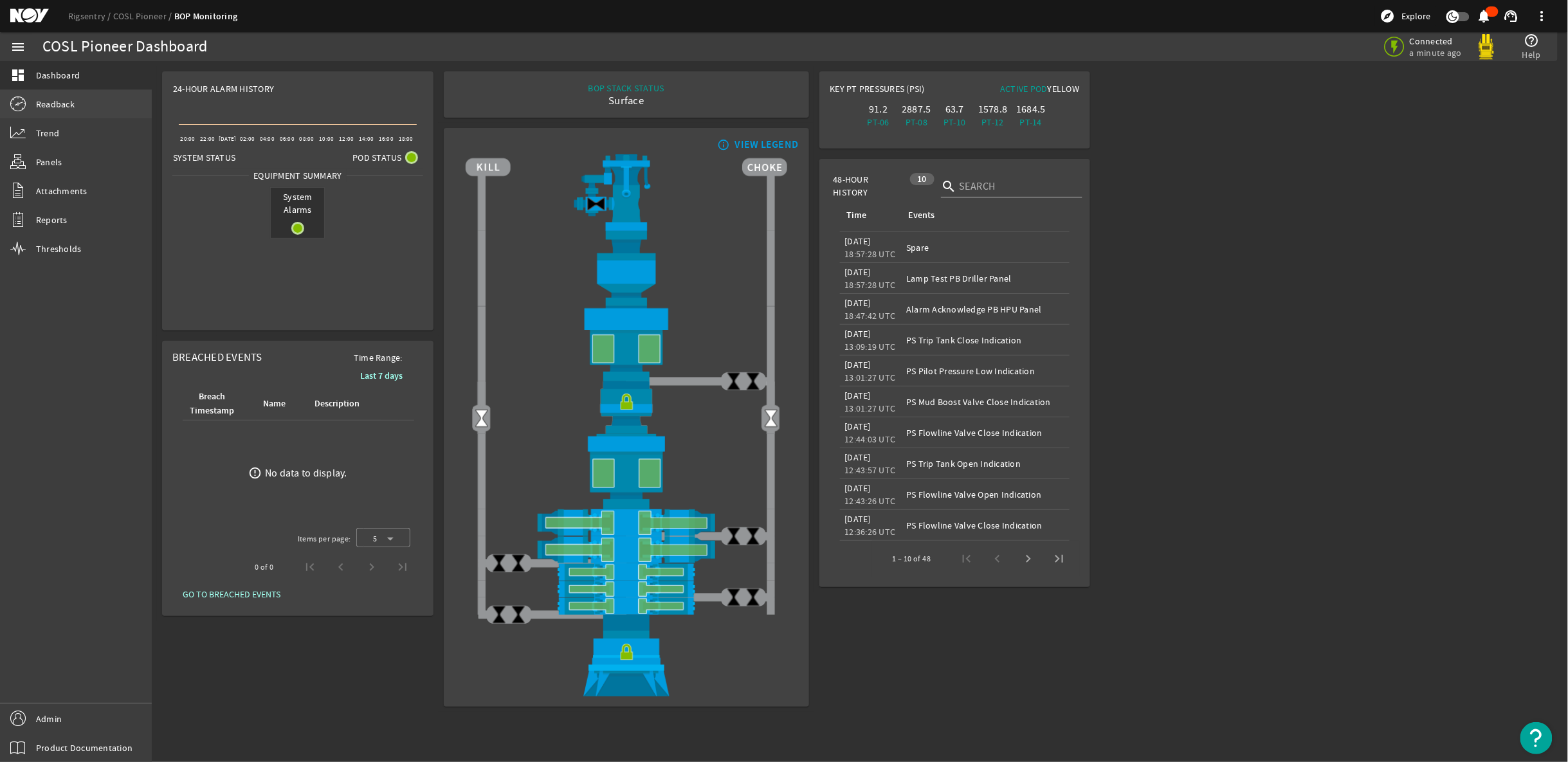
click at [63, 95] on link "Readback" at bounding box center [76, 104] width 152 height 28
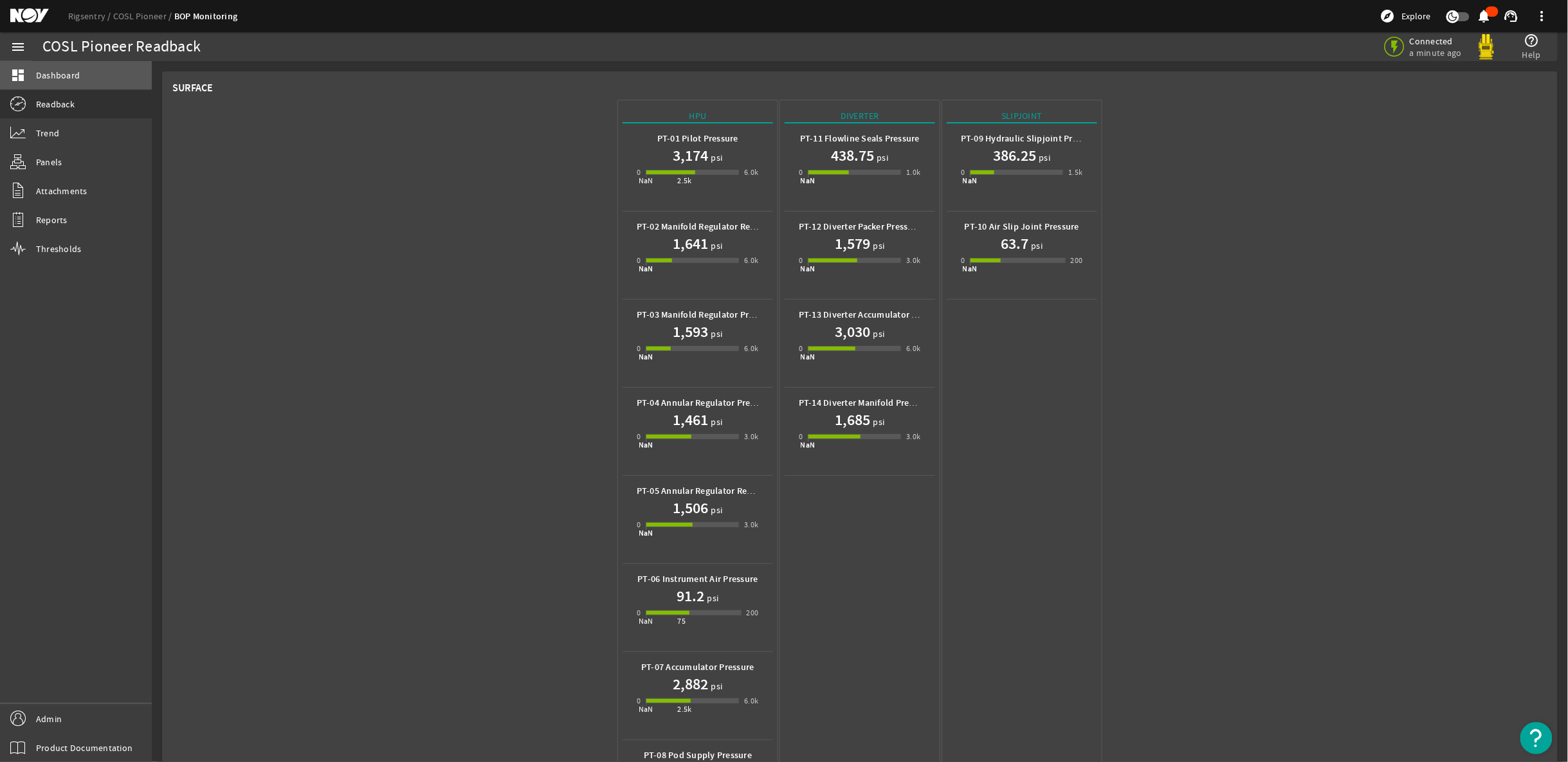
click at [66, 78] on span "Dashboard" at bounding box center [58, 75] width 44 height 13
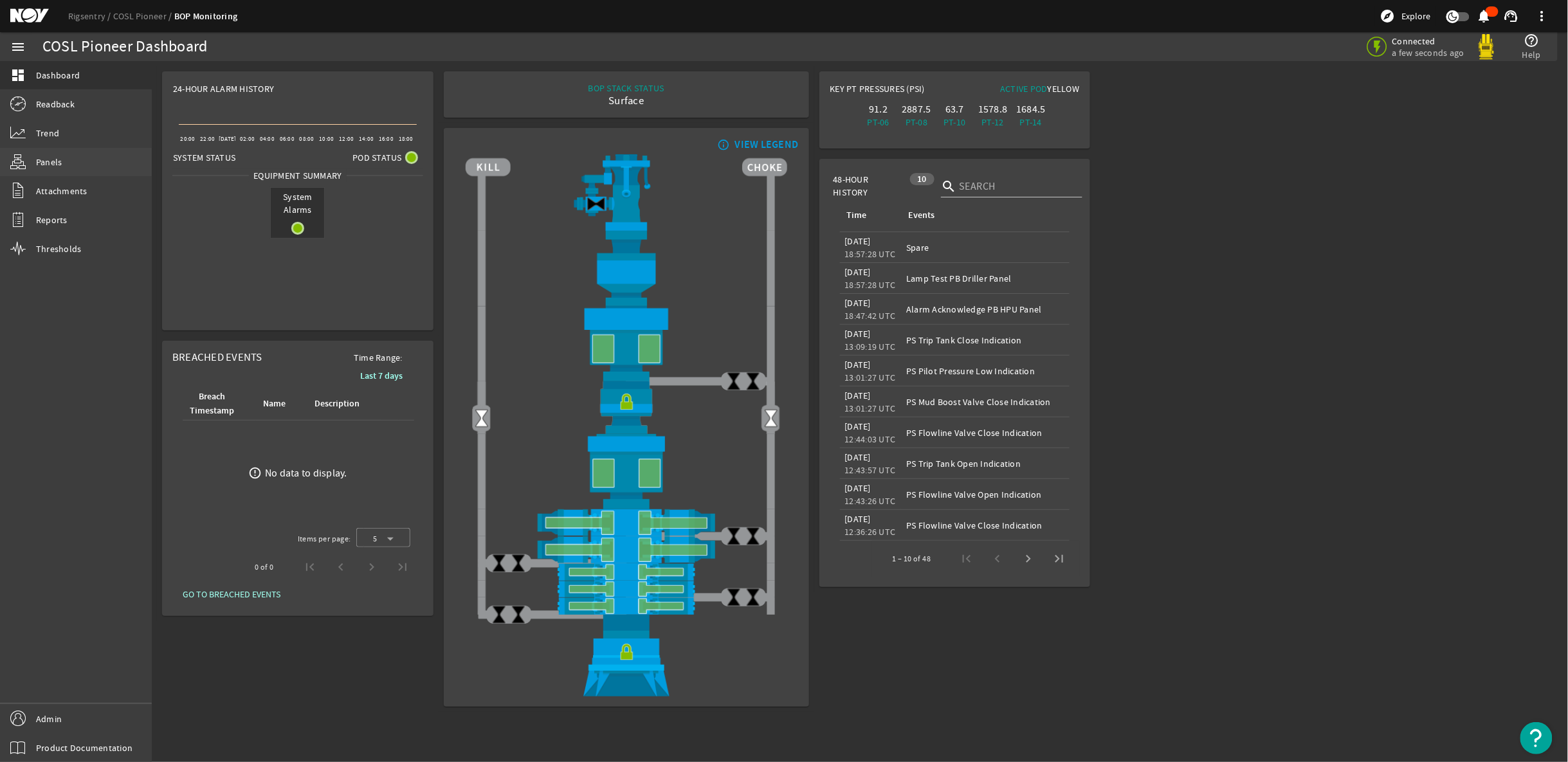
click at [44, 161] on span "Panels" at bounding box center [48, 162] width 26 height 13
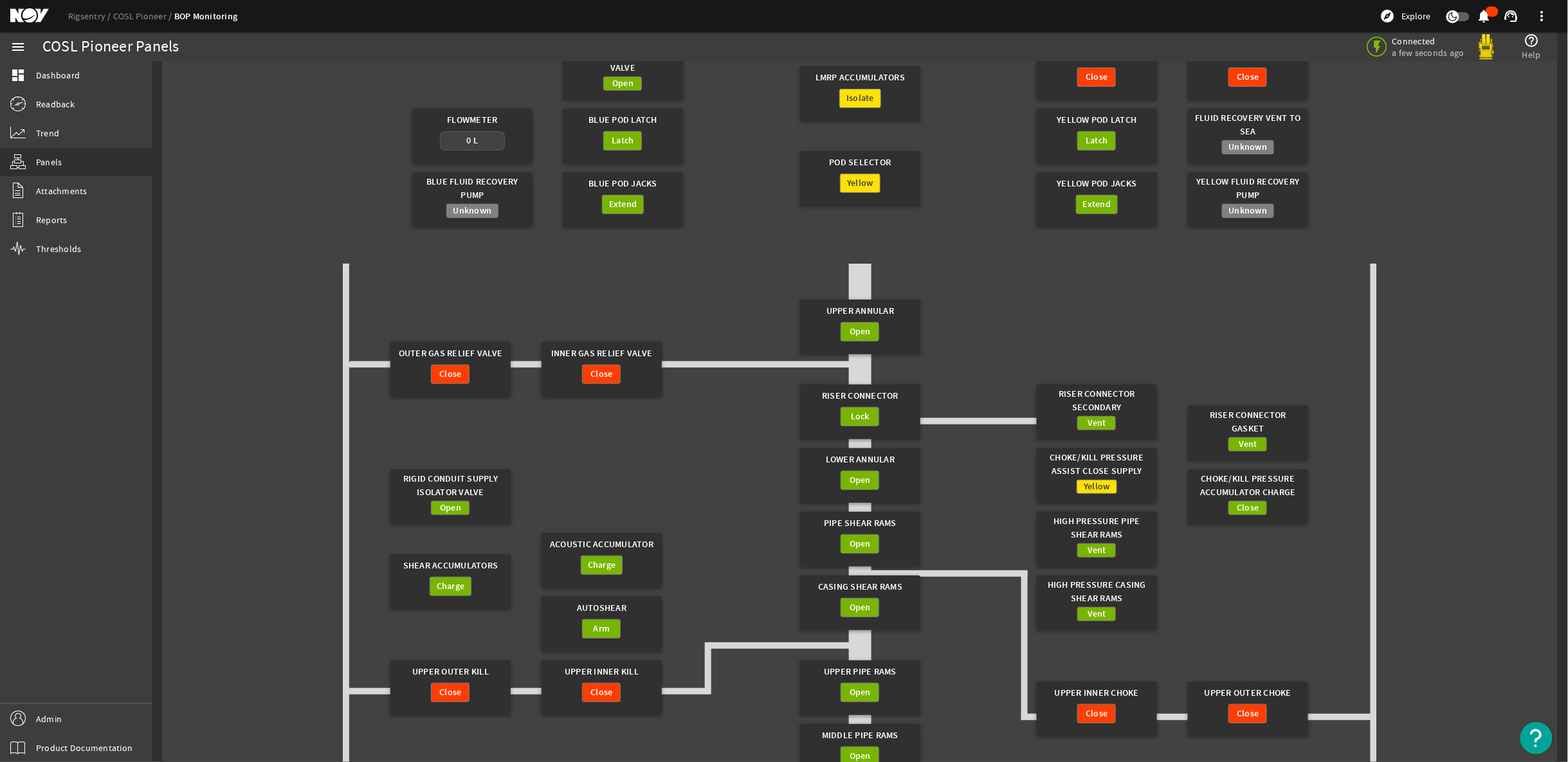
scroll to position [379, 0]
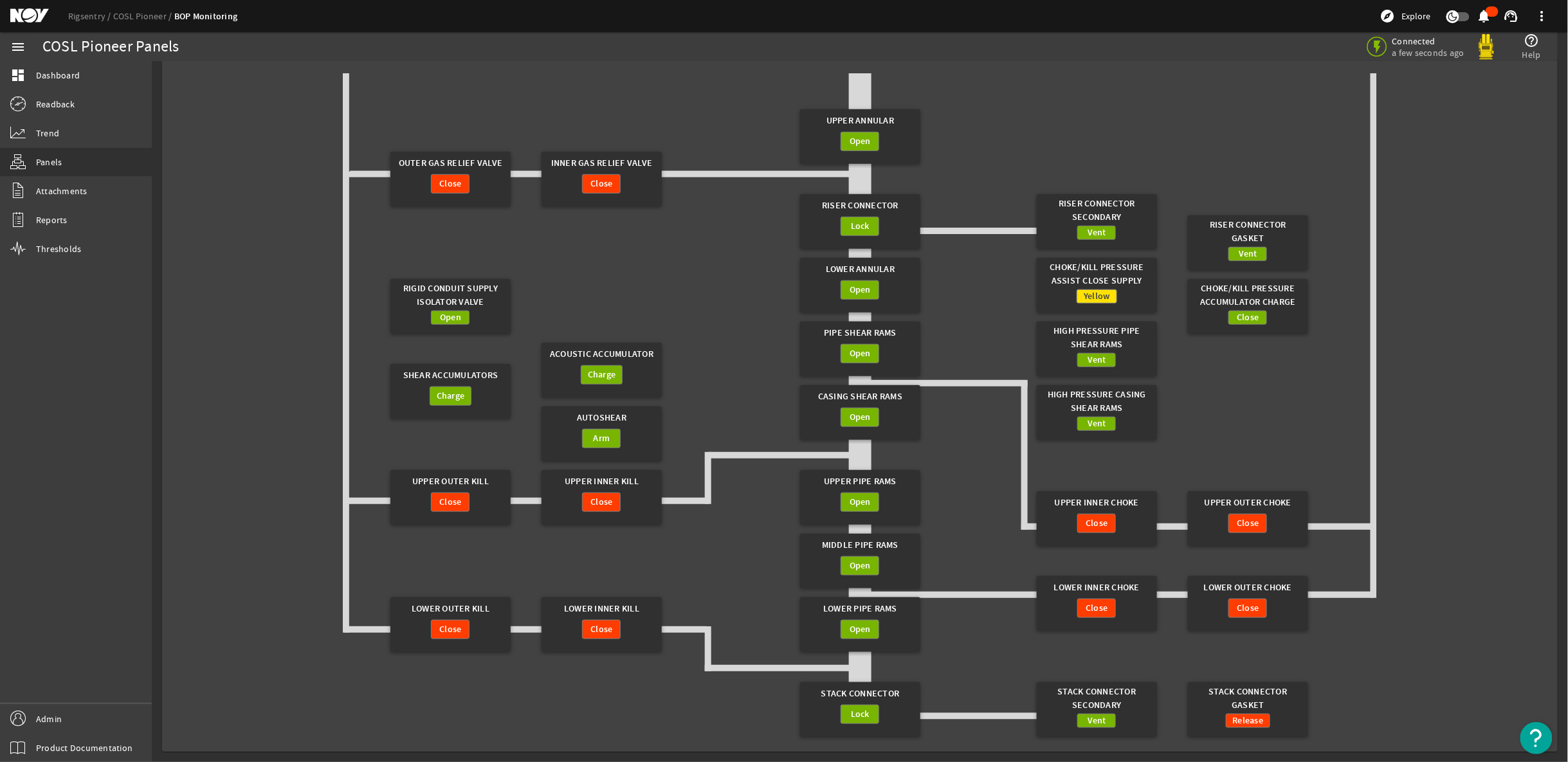
click at [269, 240] on div "Rigid Conduit Supply Yellow Rigid Conduit Surface Isolator Open Rigid Conduit F…" at bounding box center [860, 243] width 1375 height 998
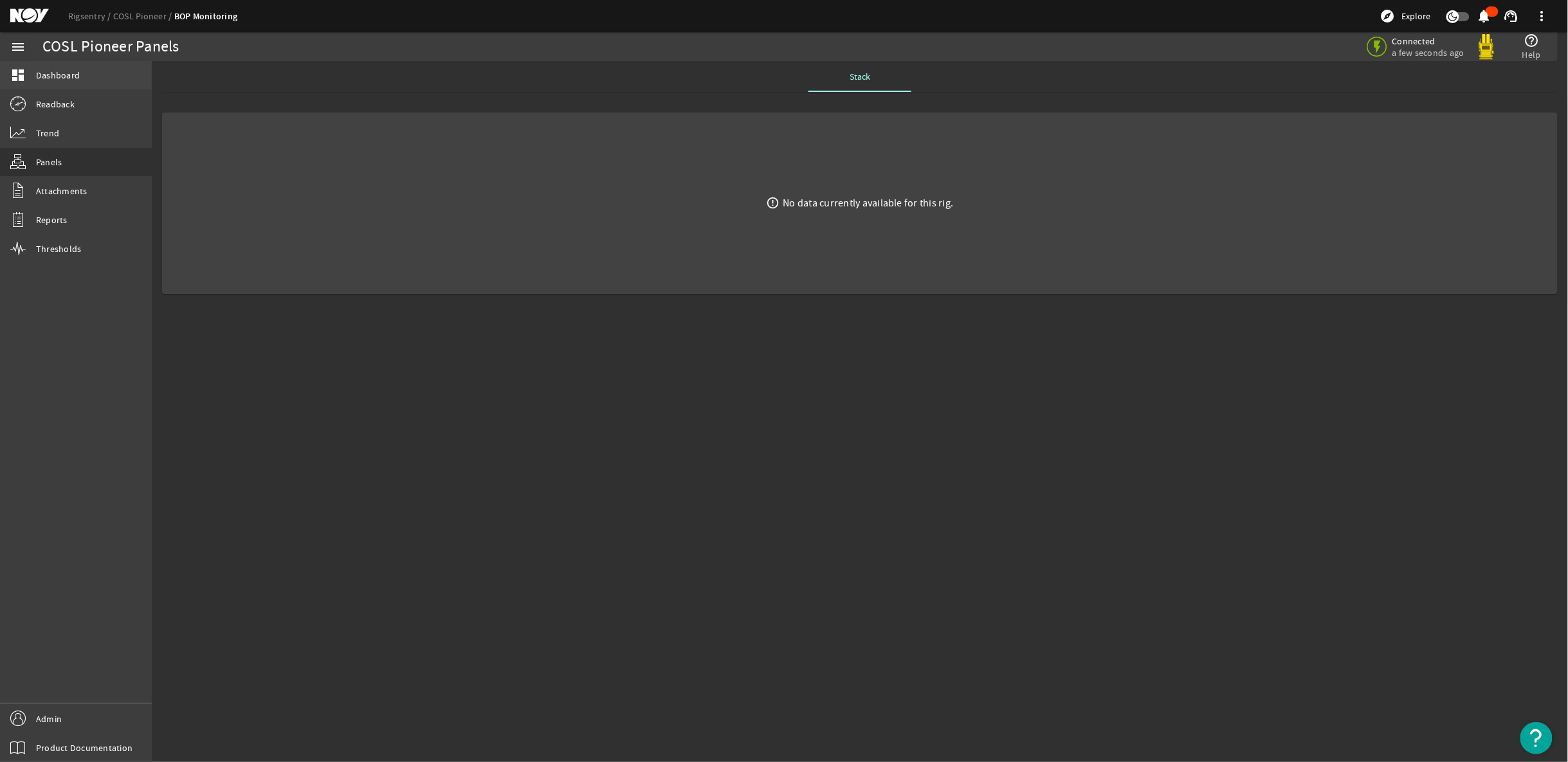
click at [47, 75] on span "Dashboard" at bounding box center [58, 75] width 44 height 13
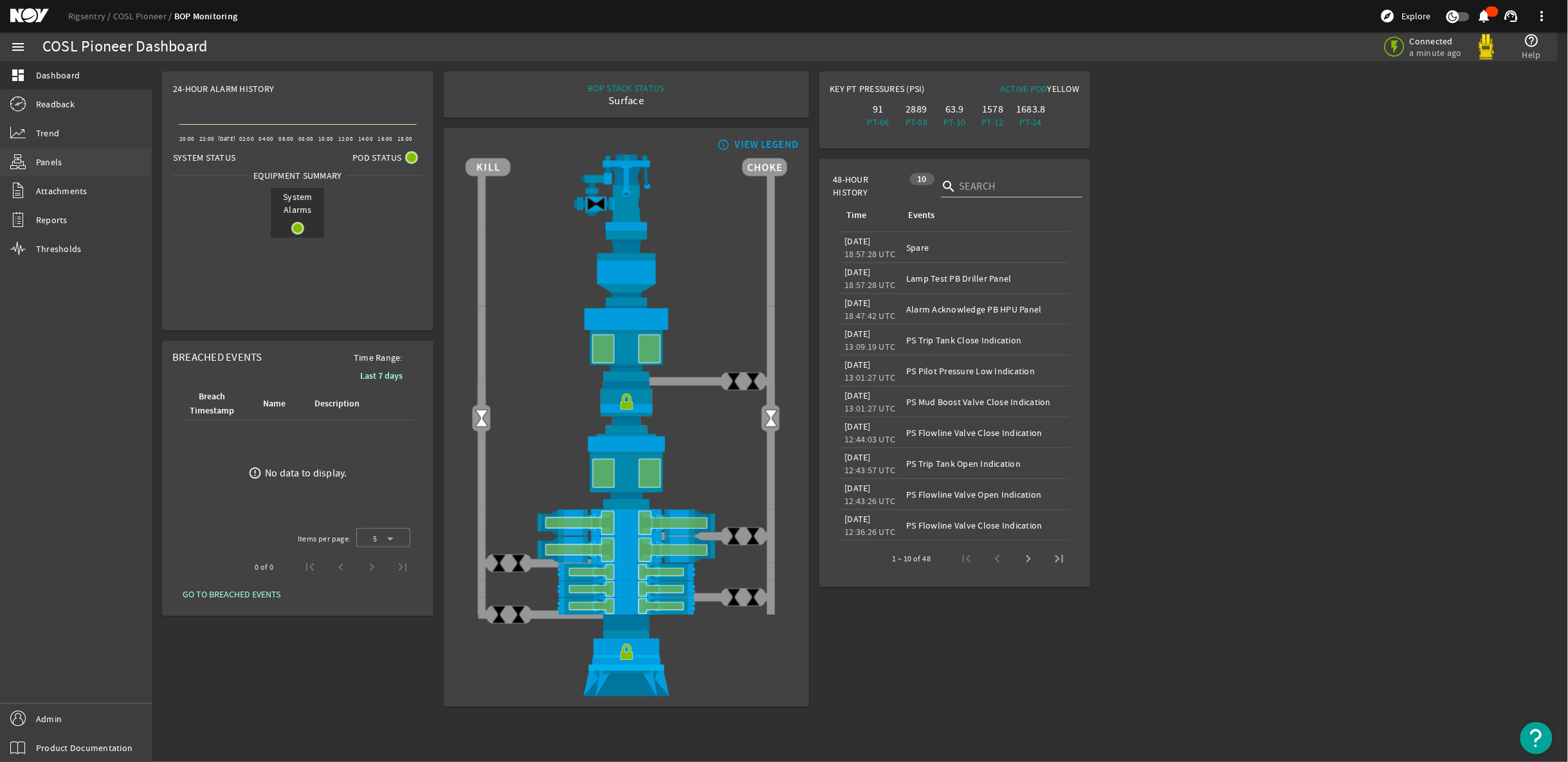
click at [42, 167] on span "Panels" at bounding box center [48, 162] width 26 height 13
